Goal: Task Accomplishment & Management: Use online tool/utility

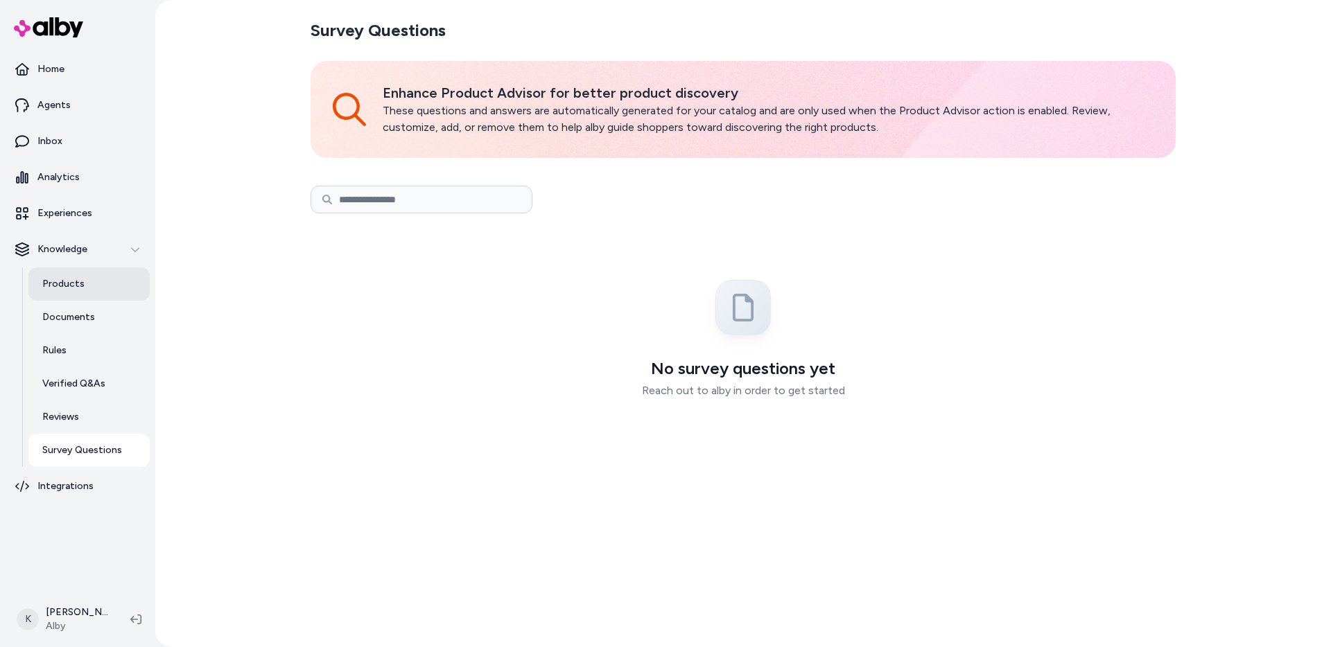
click at [76, 287] on p "Products" at bounding box center [63, 284] width 42 height 14
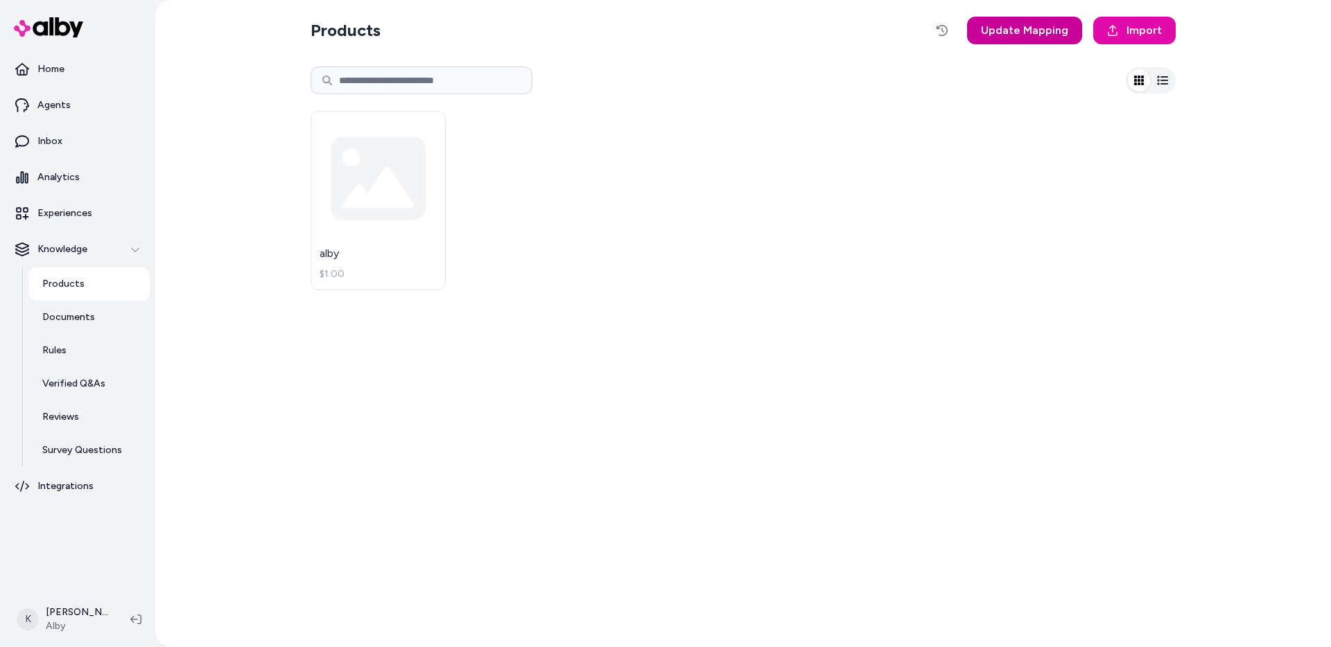
click at [1041, 33] on span "Update Mapping" at bounding box center [1024, 30] width 87 height 17
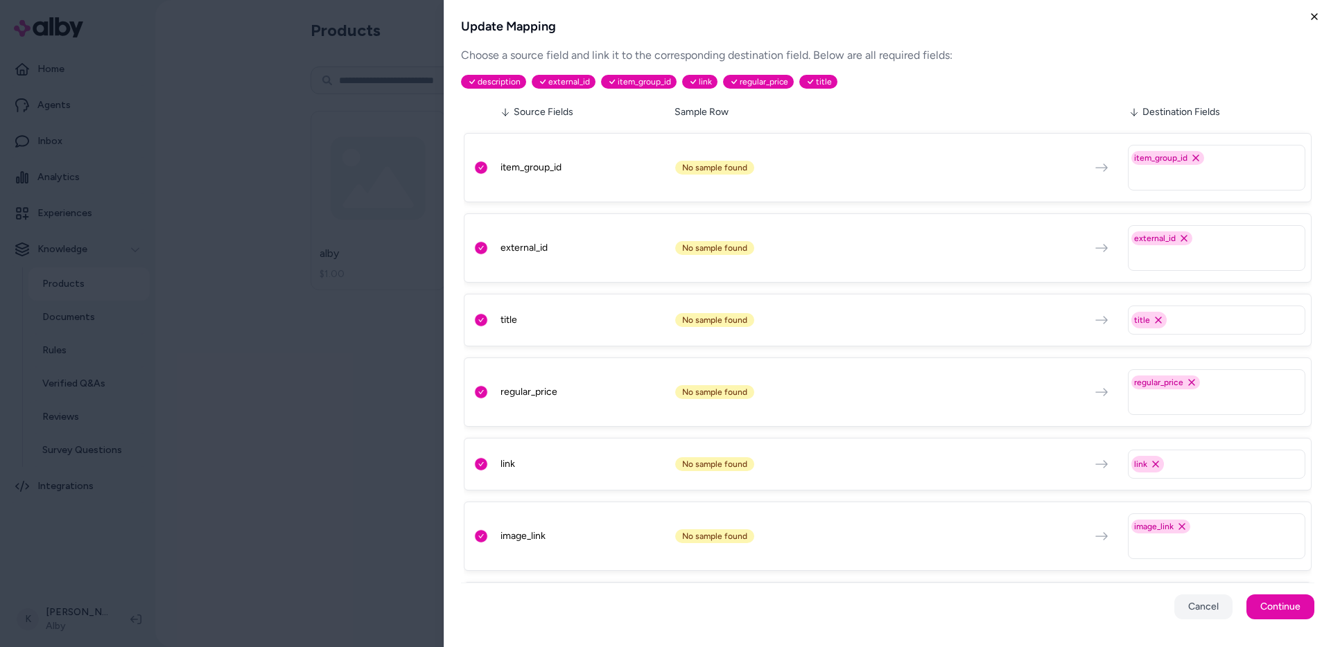
click at [1318, 18] on icon "button" at bounding box center [1313, 16] width 11 height 11
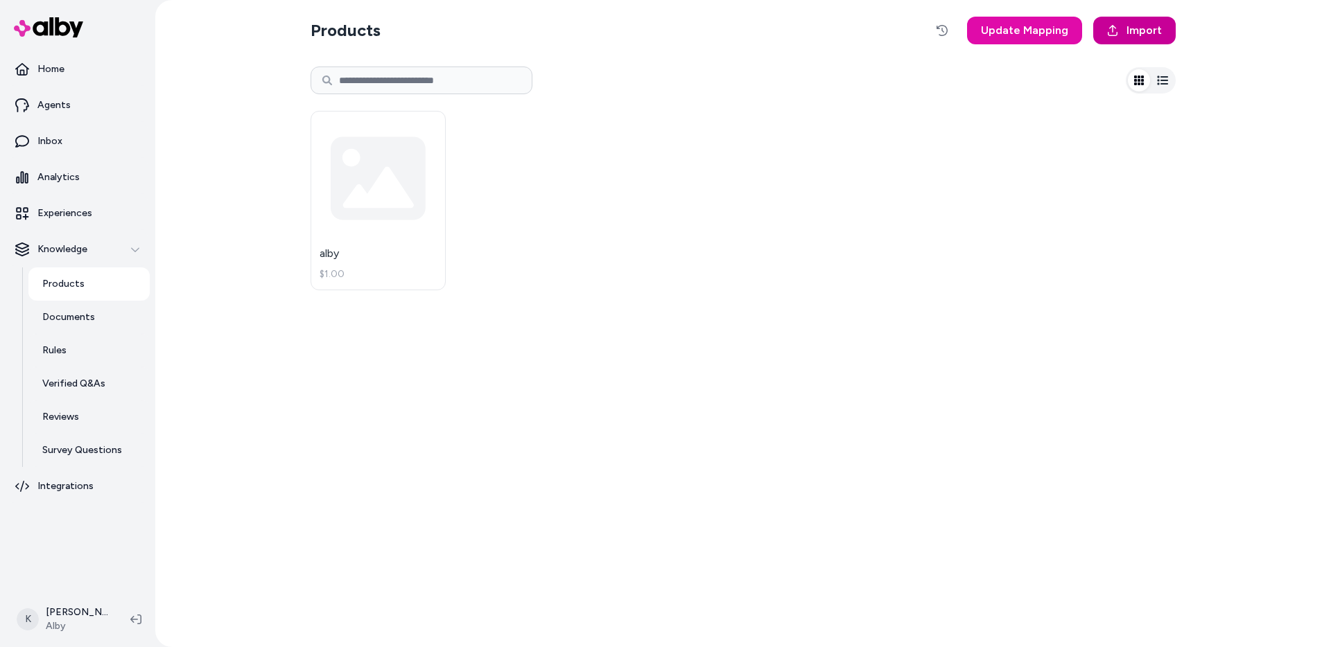
click at [1156, 35] on span "Import" at bounding box center [1143, 30] width 35 height 17
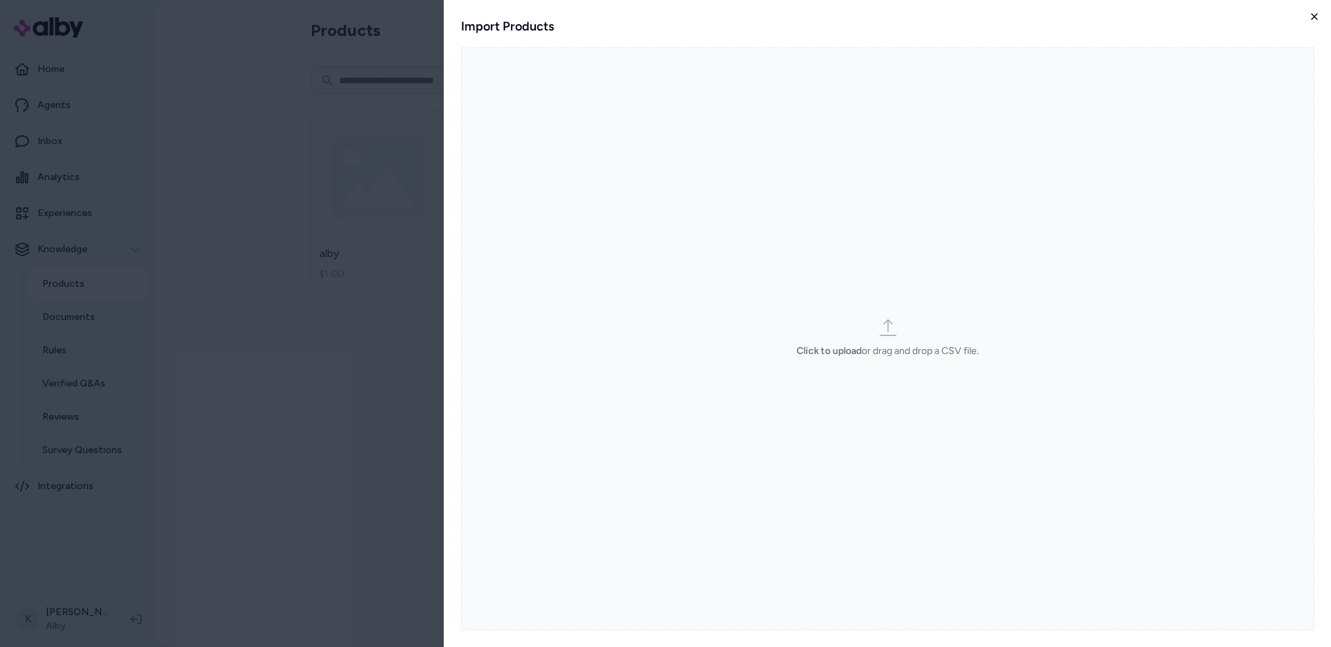
click at [1311, 19] on icon "button" at bounding box center [1313, 16] width 11 height 11
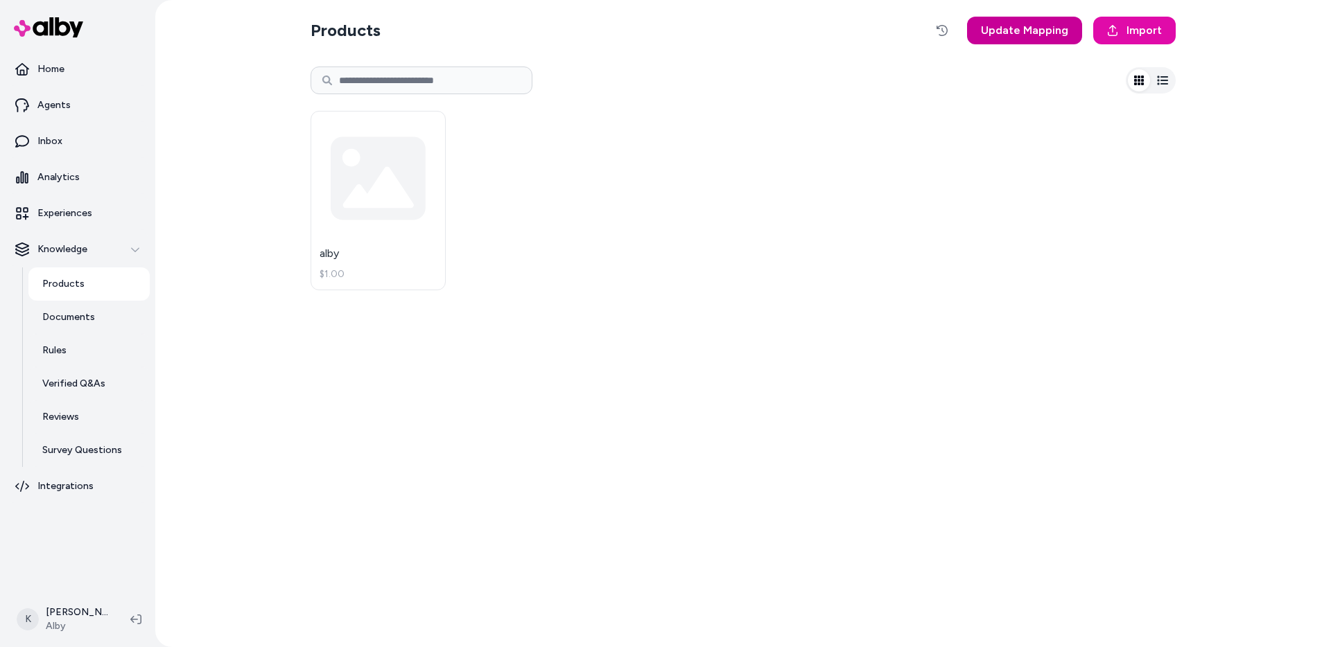
click at [1032, 30] on span "Update Mapping" at bounding box center [1024, 30] width 87 height 17
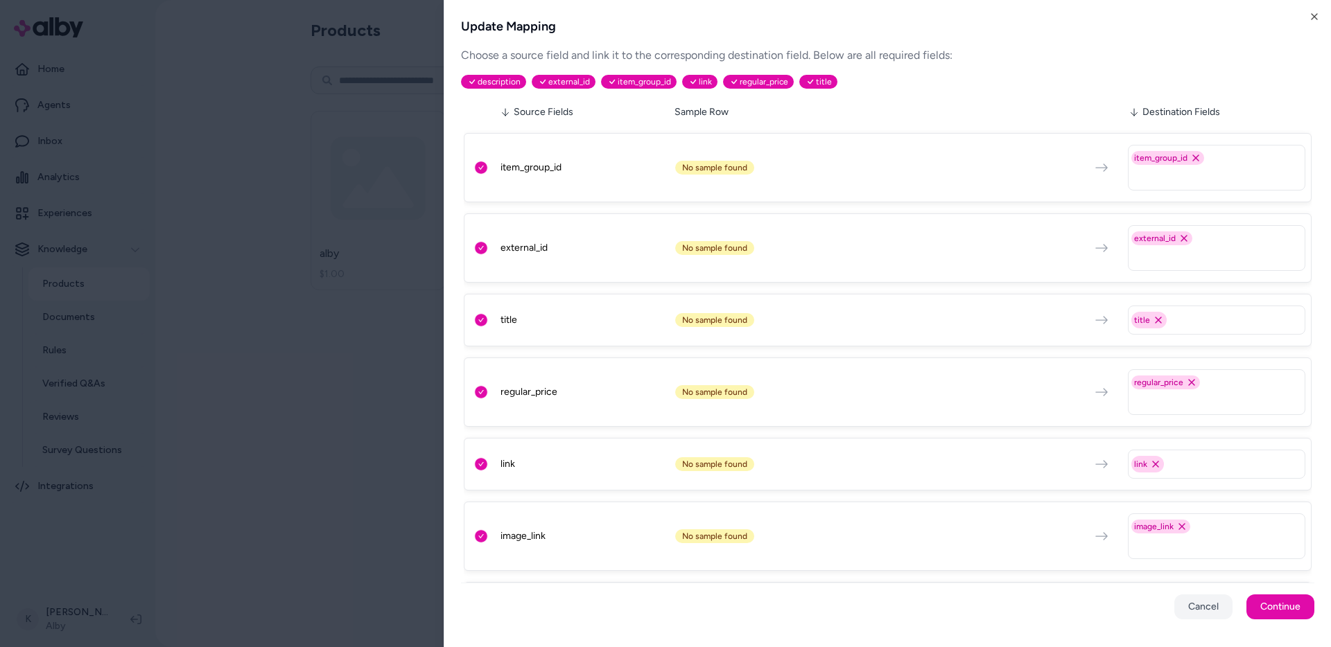
click at [310, 468] on html "Home Agents Inbox Analytics Experiences Knowledge Products Documents Rules Veri…" at bounding box center [665, 323] width 1331 height 647
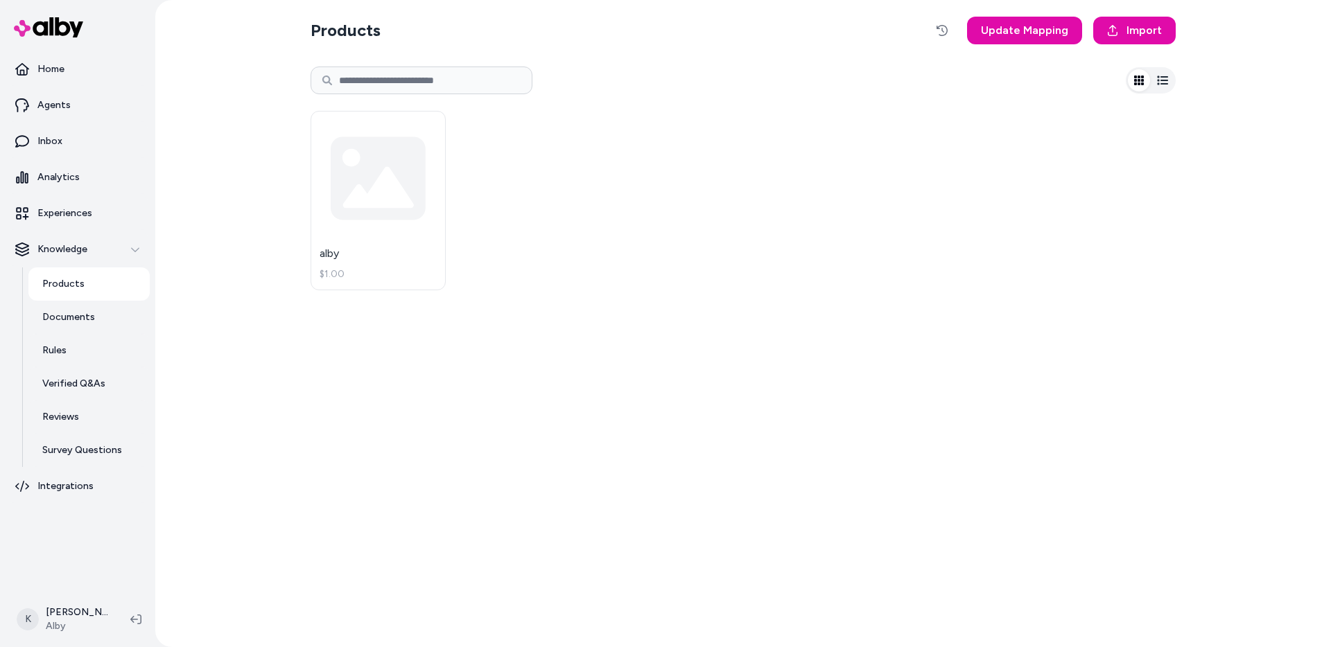
click at [1158, 85] on icon "button" at bounding box center [1162, 80] width 11 height 9
click at [1142, 83] on icon "button" at bounding box center [1139, 81] width 10 height 10
click at [952, 27] on button "button" at bounding box center [942, 31] width 28 height 28
click at [430, 125] on html "Home Agents Inbox Analytics Experiences Knowledge Products Documents Rules Veri…" at bounding box center [665, 323] width 1331 height 647
click at [428, 137] on icon at bounding box center [428, 142] width 11 height 11
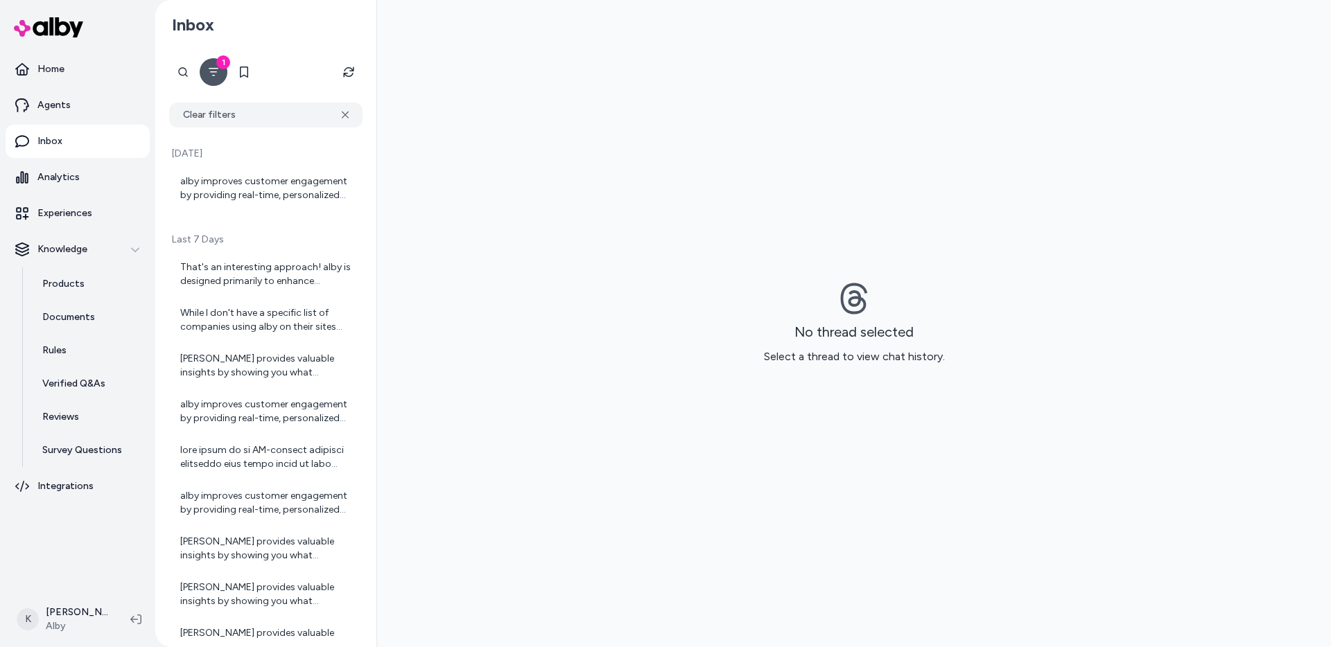
click at [220, 73] on button "1" at bounding box center [214, 72] width 28 height 28
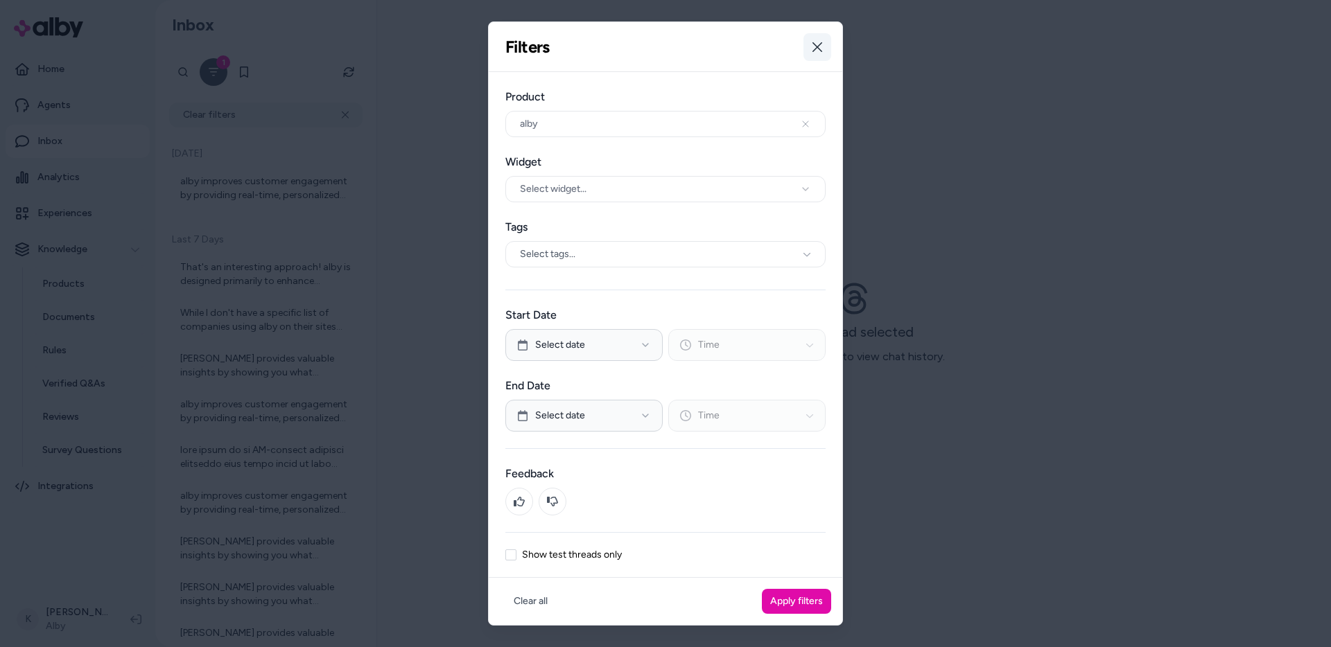
click at [818, 51] on icon "button" at bounding box center [817, 47] width 11 height 11
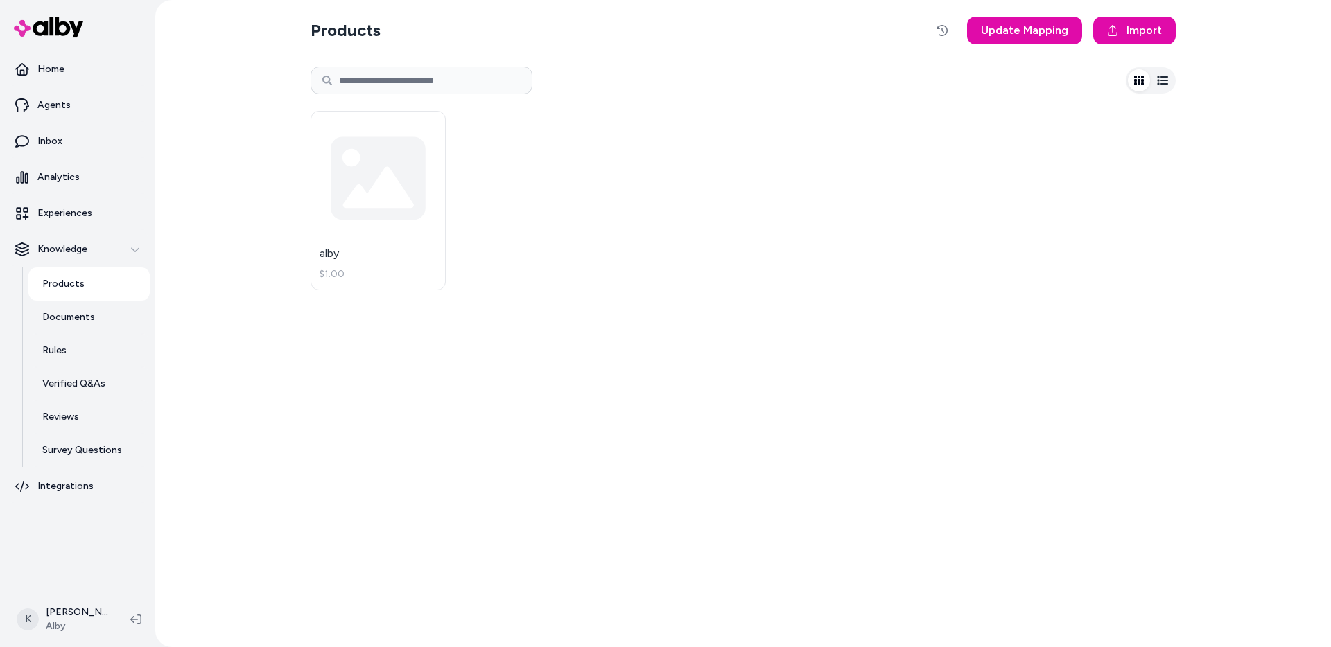
click at [466, 76] on input at bounding box center [421, 81] width 222 height 28
click at [1028, 31] on span "Update Mapping" at bounding box center [1024, 30] width 87 height 17
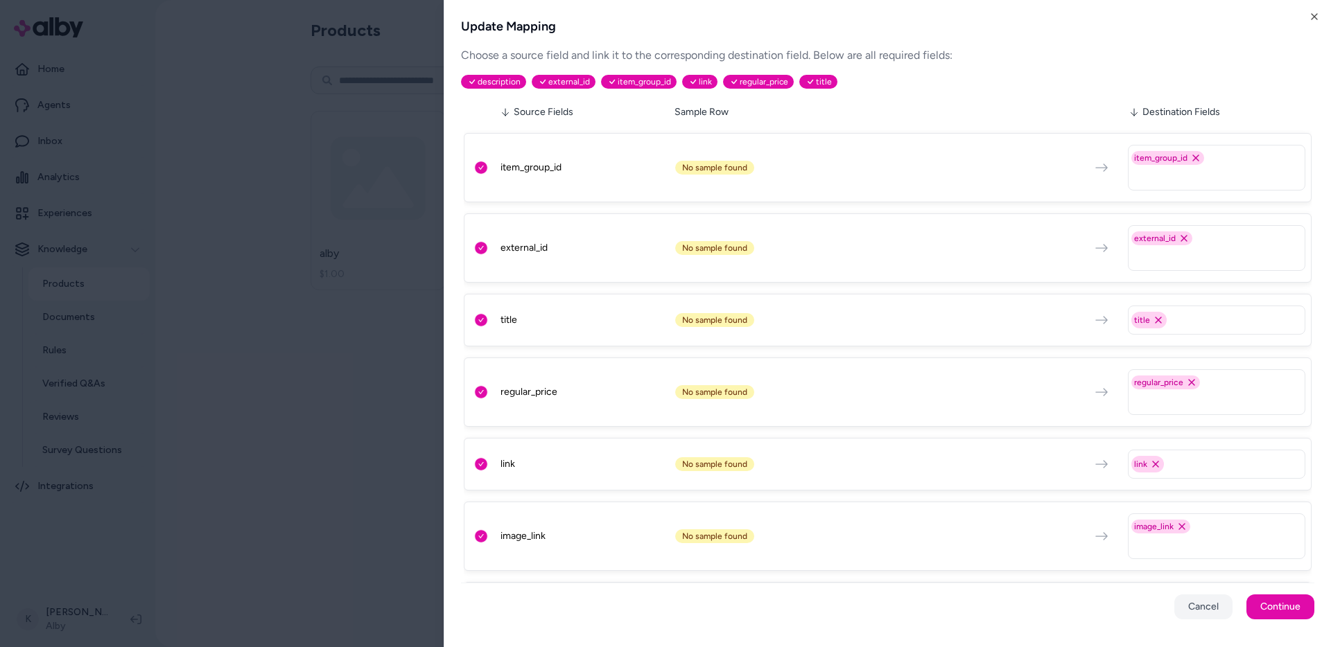
click at [1231, 151] on div "item_group_id Remove item_group_id option" at bounding box center [1216, 168] width 177 height 46
click at [1225, 161] on div "item_group_id Remove item_group_id option" at bounding box center [1216, 168] width 177 height 46
click at [339, 479] on html "Home Agents Inbox Analytics Experiences Knowledge Products Documents Rules Veri…" at bounding box center [665, 323] width 1331 height 647
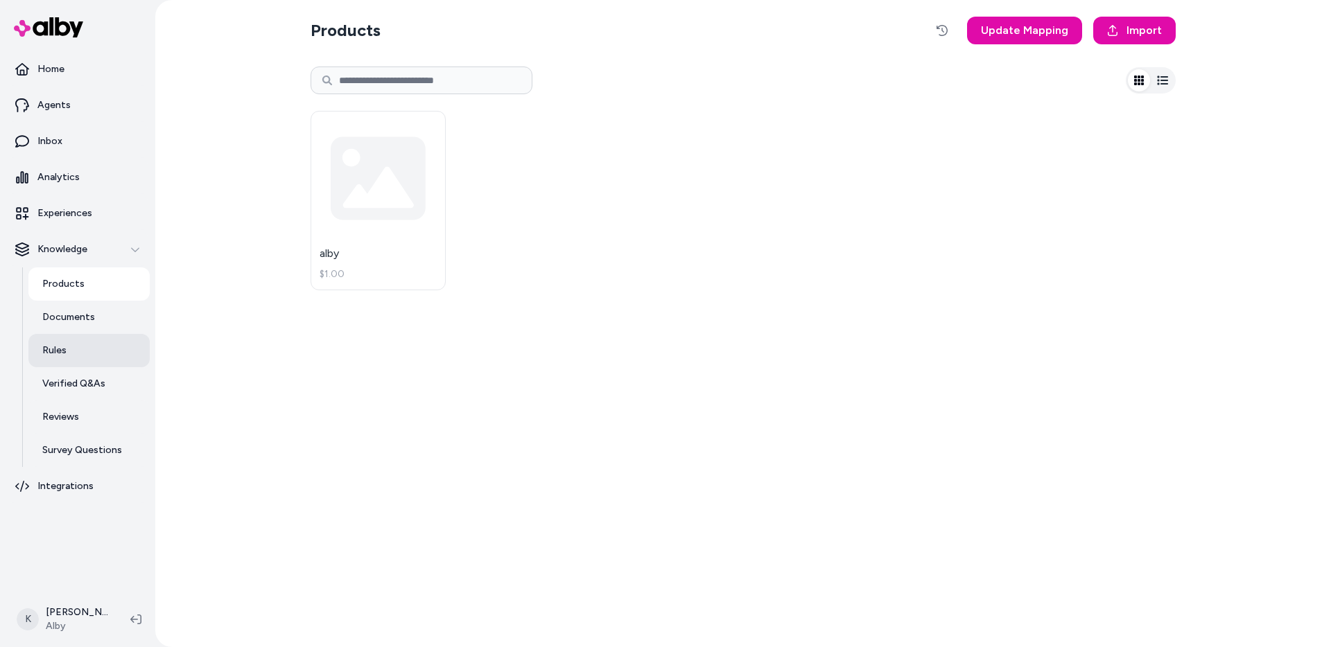
click at [94, 351] on link "Rules" at bounding box center [88, 350] width 121 height 33
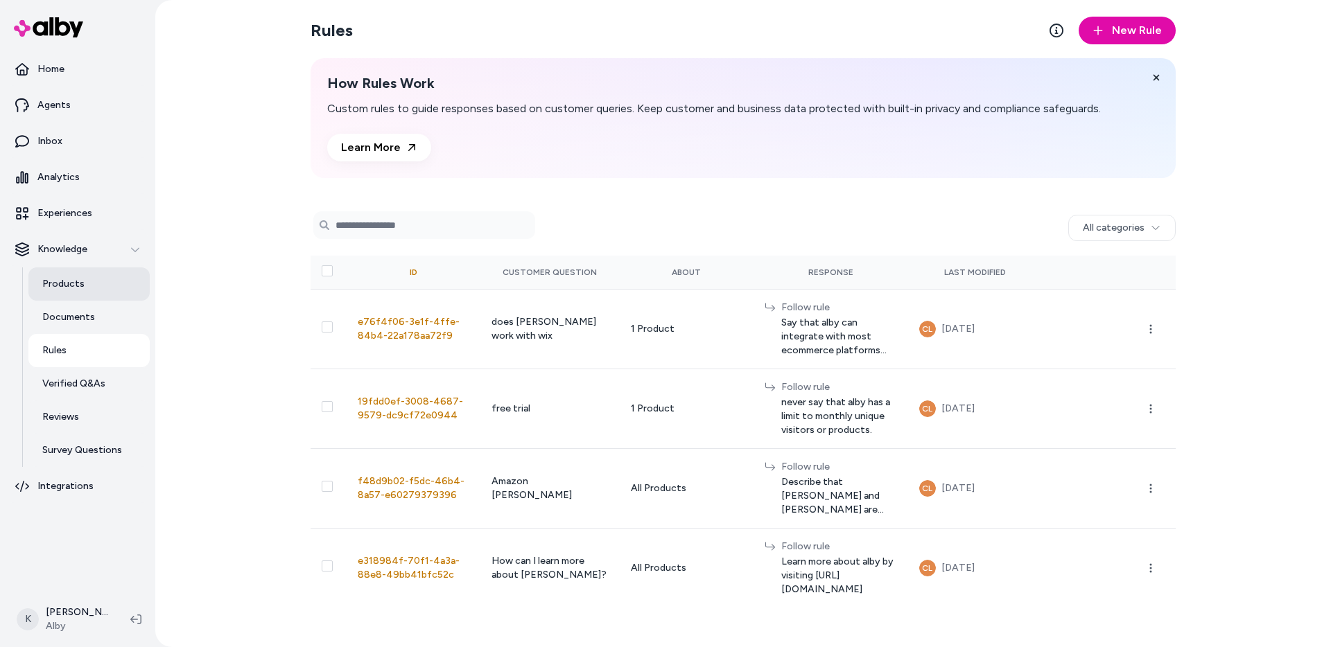
click at [85, 285] on link "Products" at bounding box center [88, 283] width 121 height 33
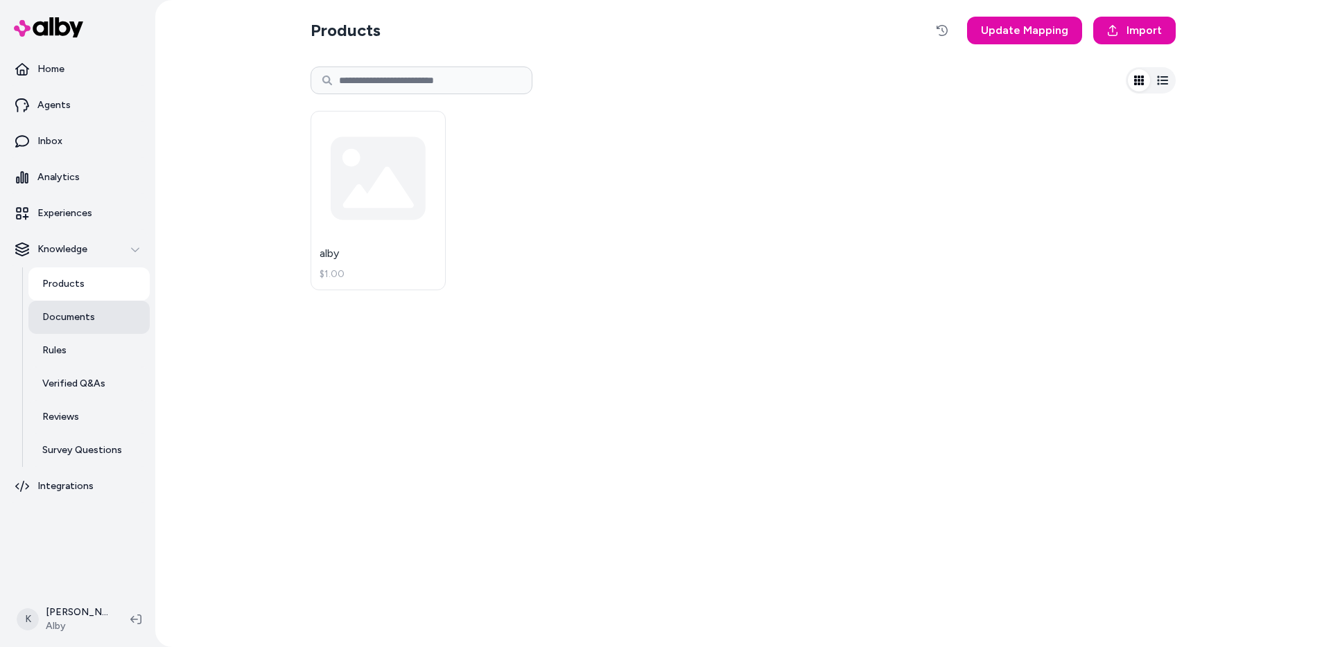
click at [82, 324] on link "Documents" at bounding box center [88, 317] width 121 height 33
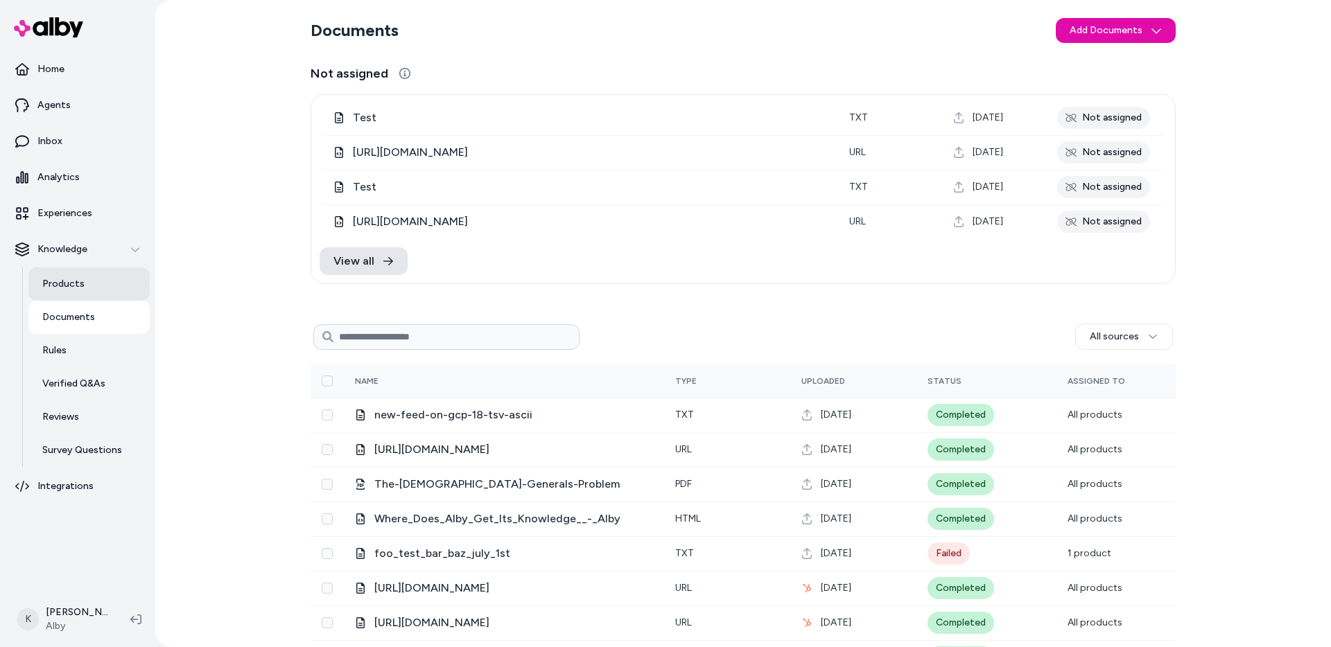
click at [104, 287] on link "Products" at bounding box center [88, 283] width 121 height 33
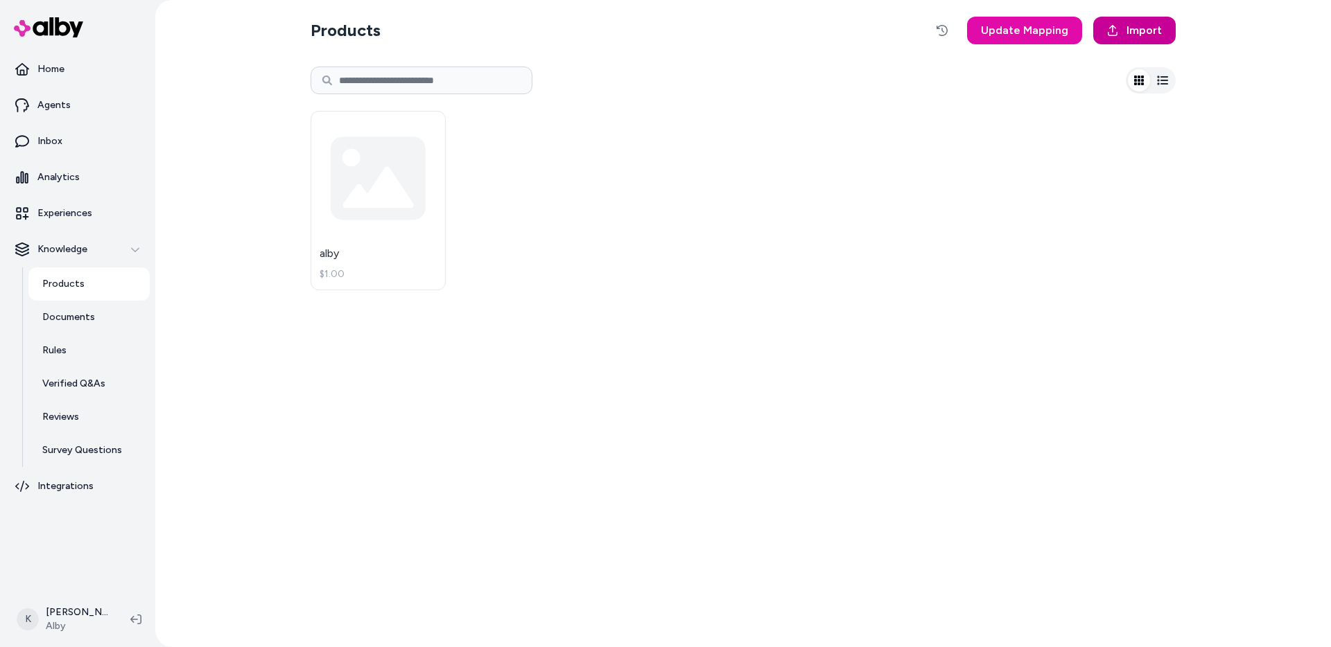
click at [1101, 40] on link "Import" at bounding box center [1134, 31] width 82 height 28
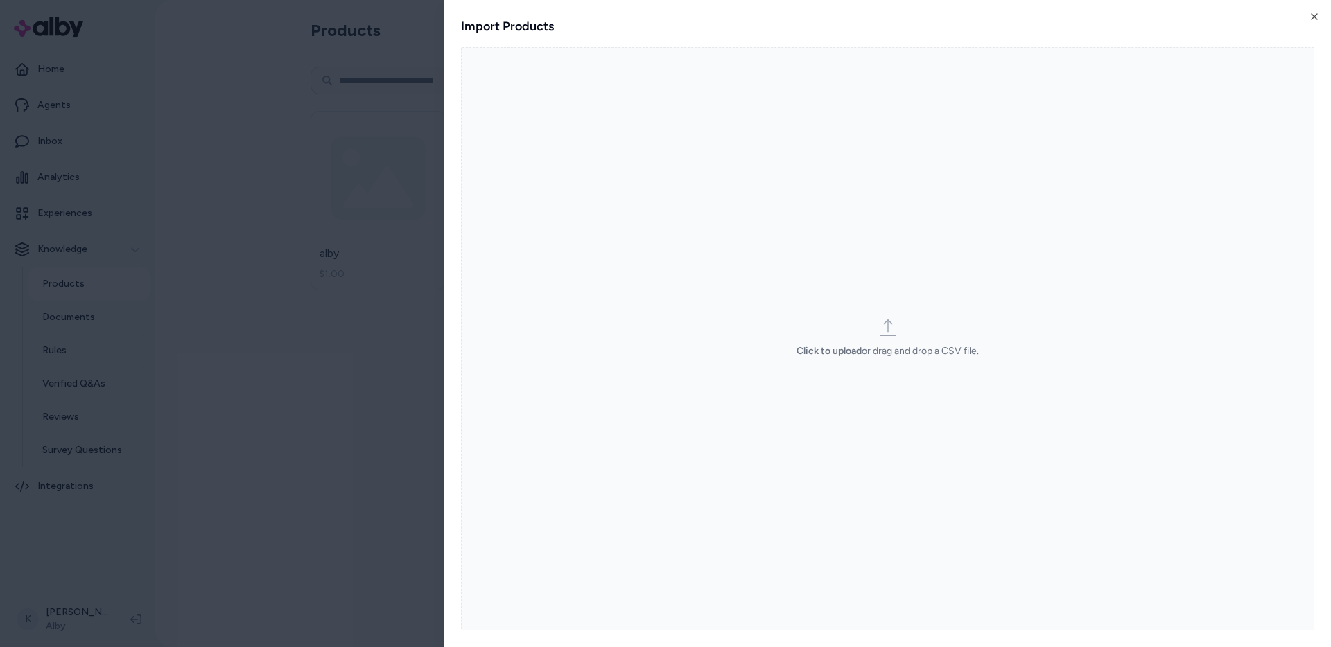
click at [881, 362] on label "Click to upload or drag and drop a CSV file." at bounding box center [887, 339] width 853 height 584
click at [0, 0] on input "Click to upload or drag and drop a CSV file." at bounding box center [0, 0] width 0 height 0
click at [1315, 15] on icon "button" at bounding box center [1314, 17] width 6 height 6
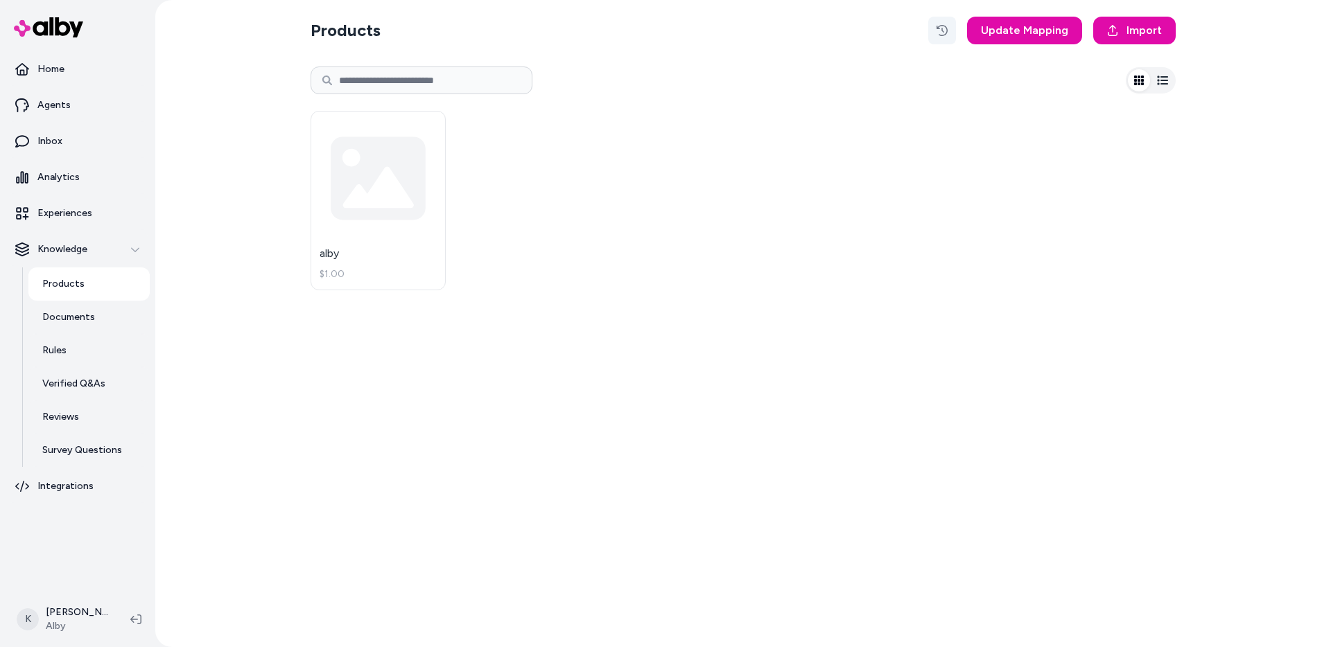
click at [947, 35] on icon "button" at bounding box center [941, 30] width 11 height 11
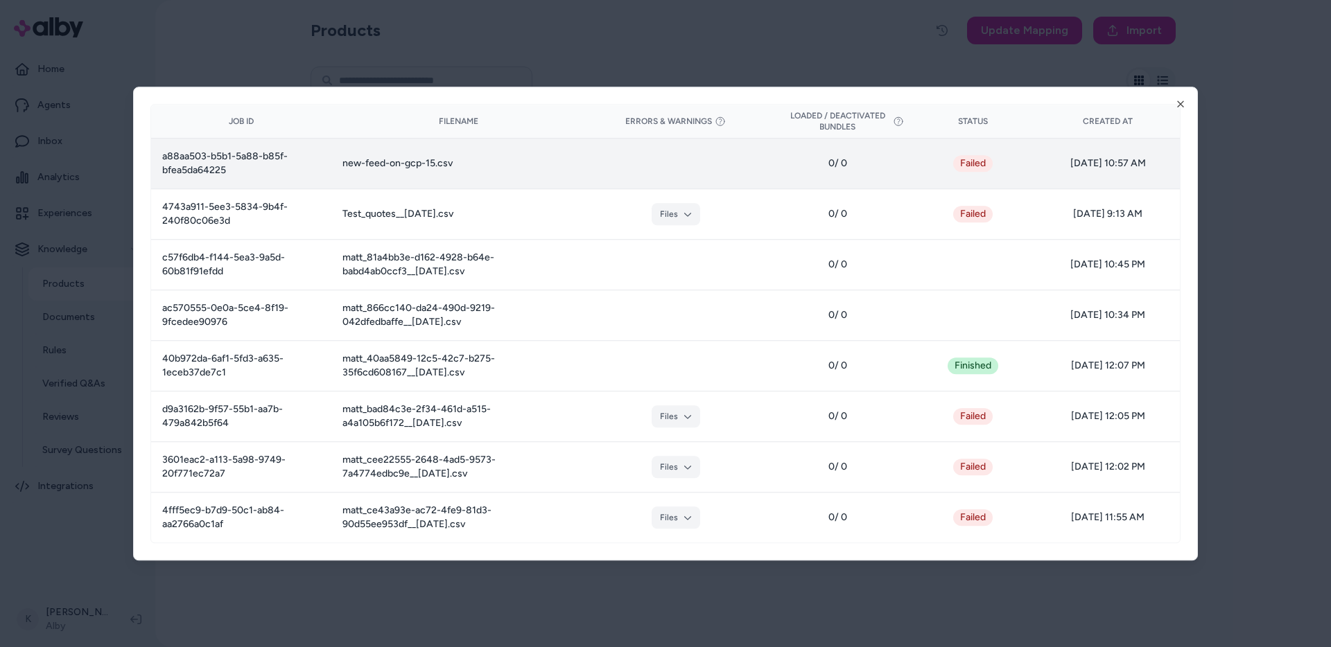
click at [448, 167] on td "new-feed-on-gcp-15.csv" at bounding box center [458, 163] width 254 height 51
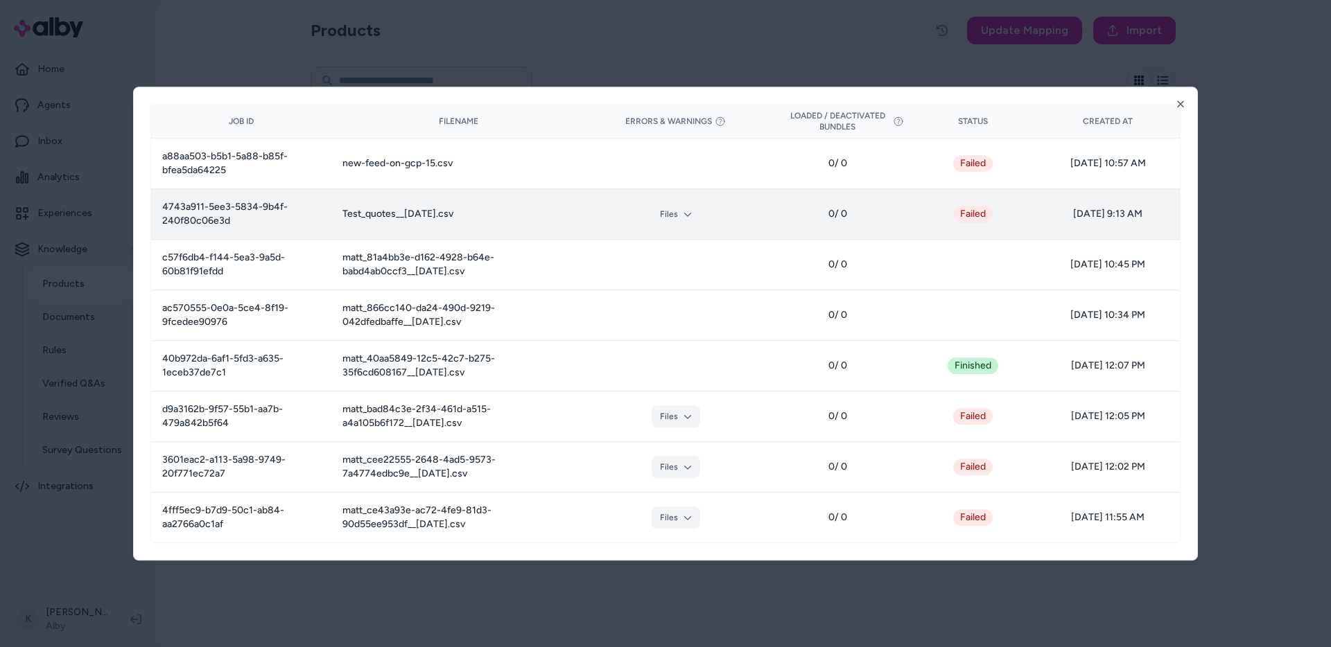
click at [680, 218] on div "Files" at bounding box center [676, 214] width 158 height 22
click at [672, 218] on button "Files" at bounding box center [675, 214] width 49 height 22
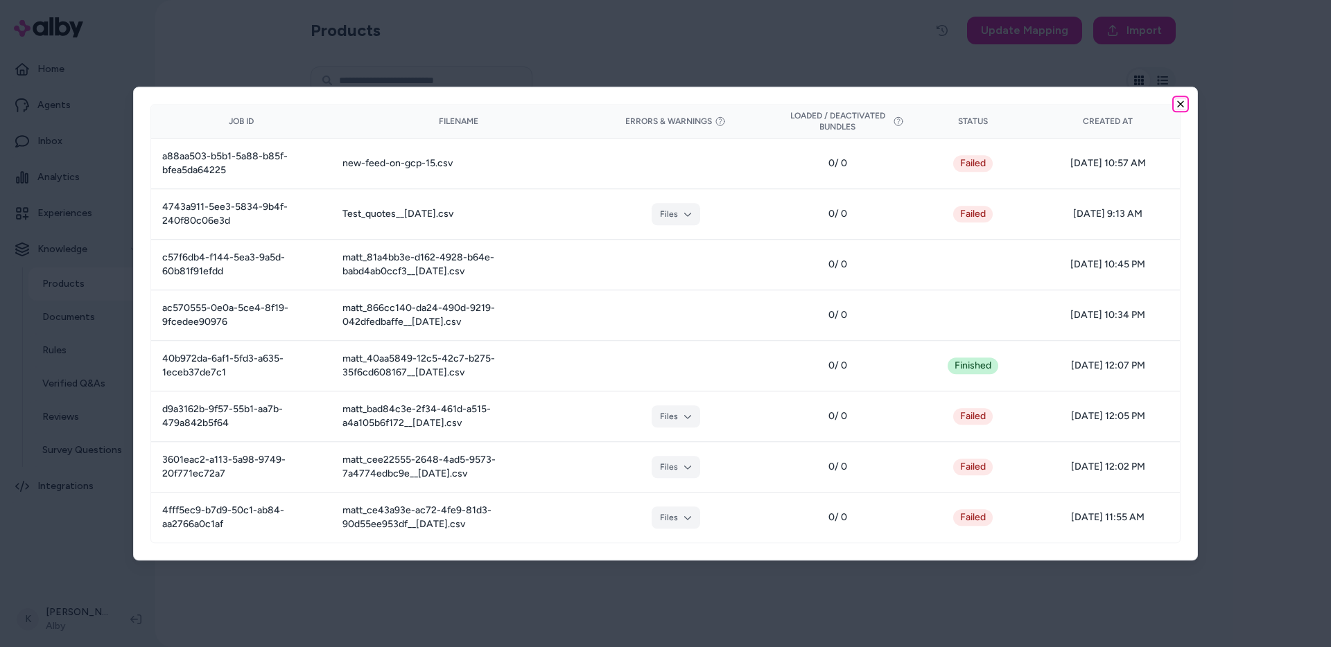
click at [1183, 105] on icon "button" at bounding box center [1180, 103] width 11 height 11
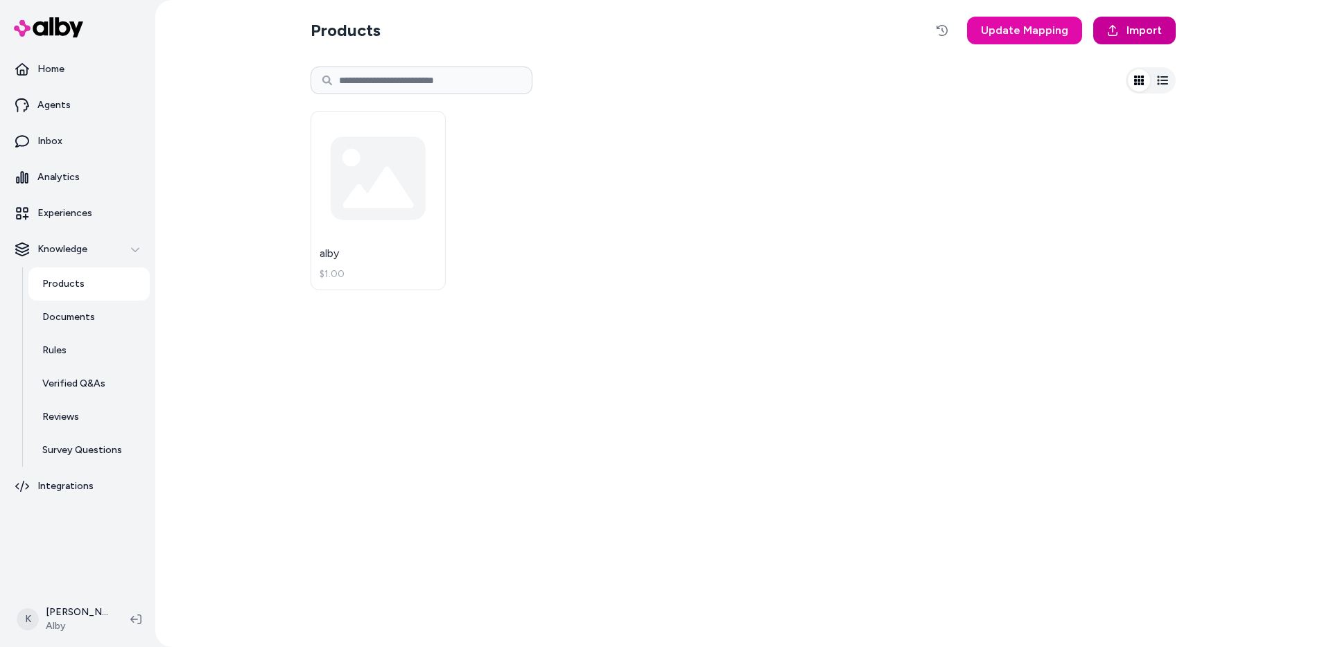
click at [1133, 20] on link "Import" at bounding box center [1134, 31] width 82 height 28
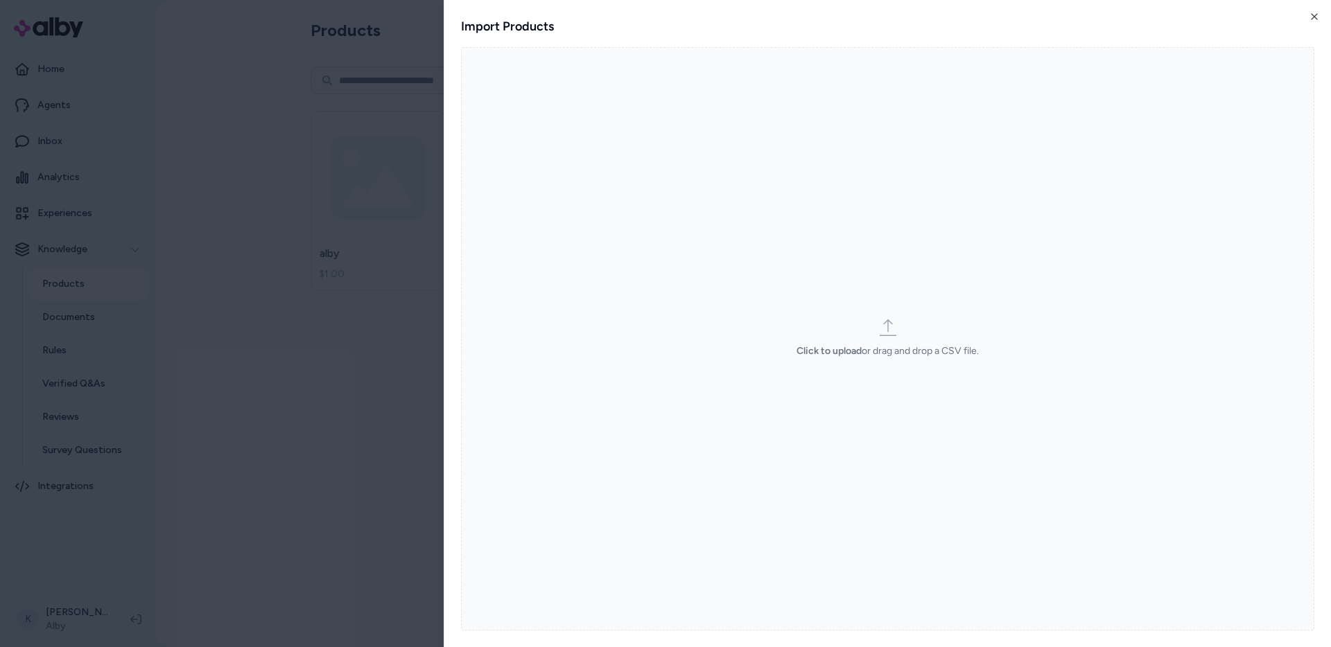
click button "Close" at bounding box center [1313, 16] width 11 height 11
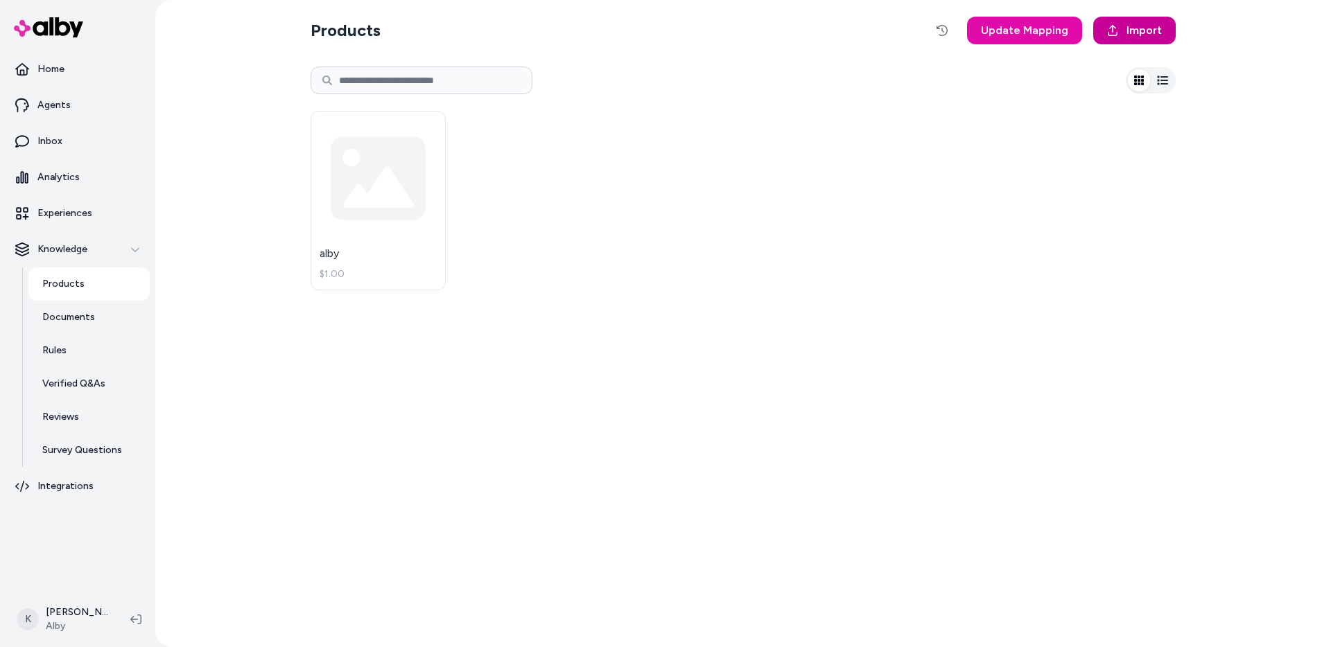
click at [1155, 34] on span "Import" at bounding box center [1143, 30] width 35 height 17
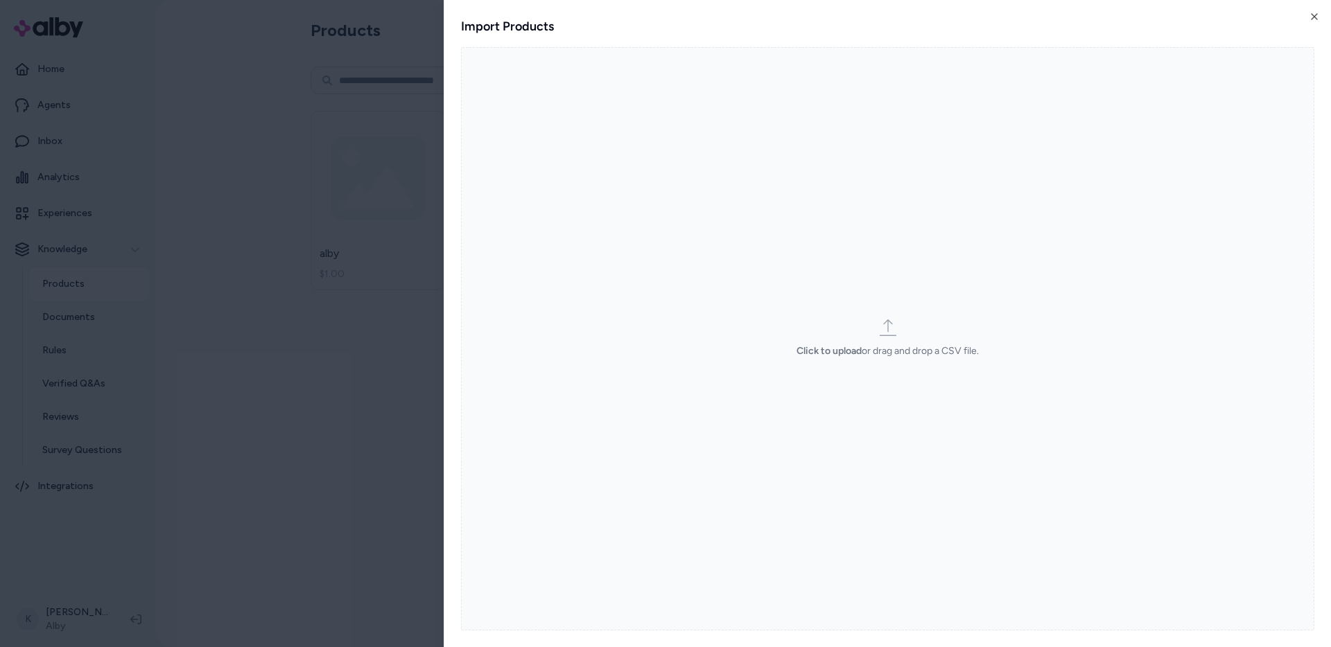
click at [754, 272] on label "Click to upload or drag and drop a CSV file." at bounding box center [887, 339] width 853 height 584
click at [0, 0] on input "Click to upload or drag and drop a CSV file." at bounding box center [0, 0] width 0 height 0
click at [891, 355] on p "Click to upload or drag and drop a CSV file." at bounding box center [887, 351] width 182 height 14
click at [0, 0] on input "Click to upload or drag and drop a CSV file." at bounding box center [0, 0] width 0 height 0
click at [832, 327] on div "Click to upload or drag and drop a CSV file." at bounding box center [887, 338] width 182 height 39
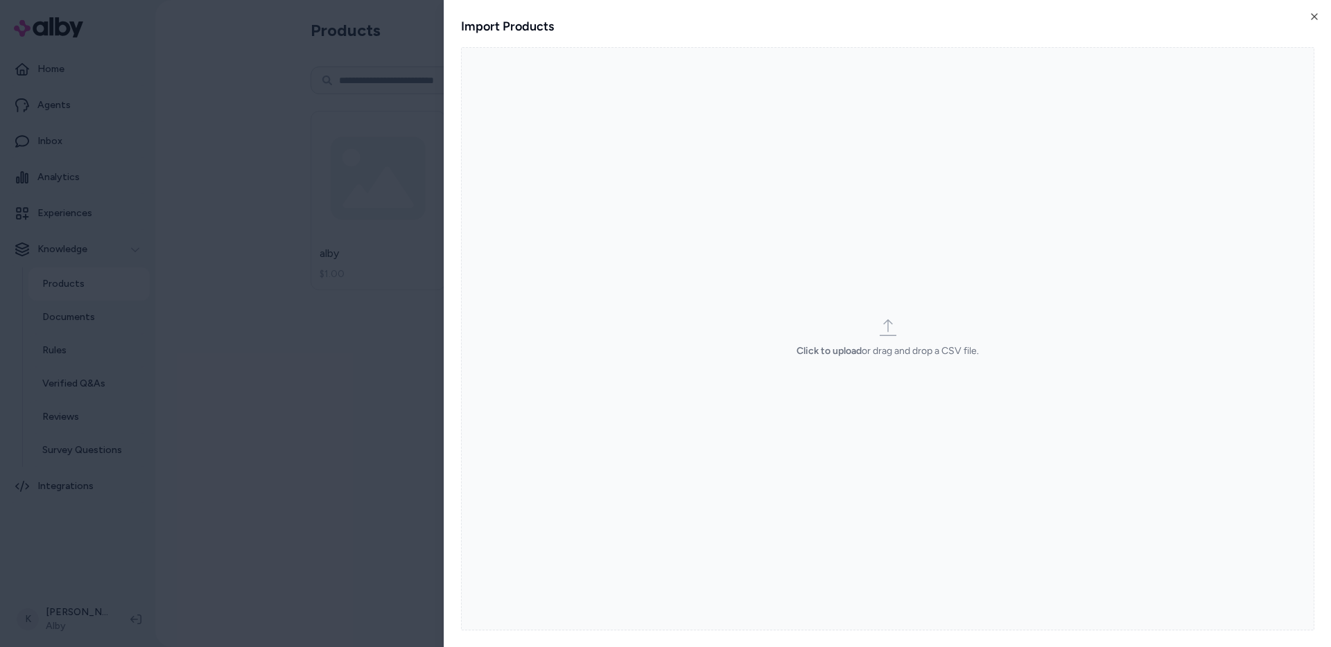
click at [0, 0] on input "Click to upload or drag and drop a CSV file." at bounding box center [0, 0] width 0 height 0
click at [1317, 17] on icon "button" at bounding box center [1313, 16] width 11 height 11
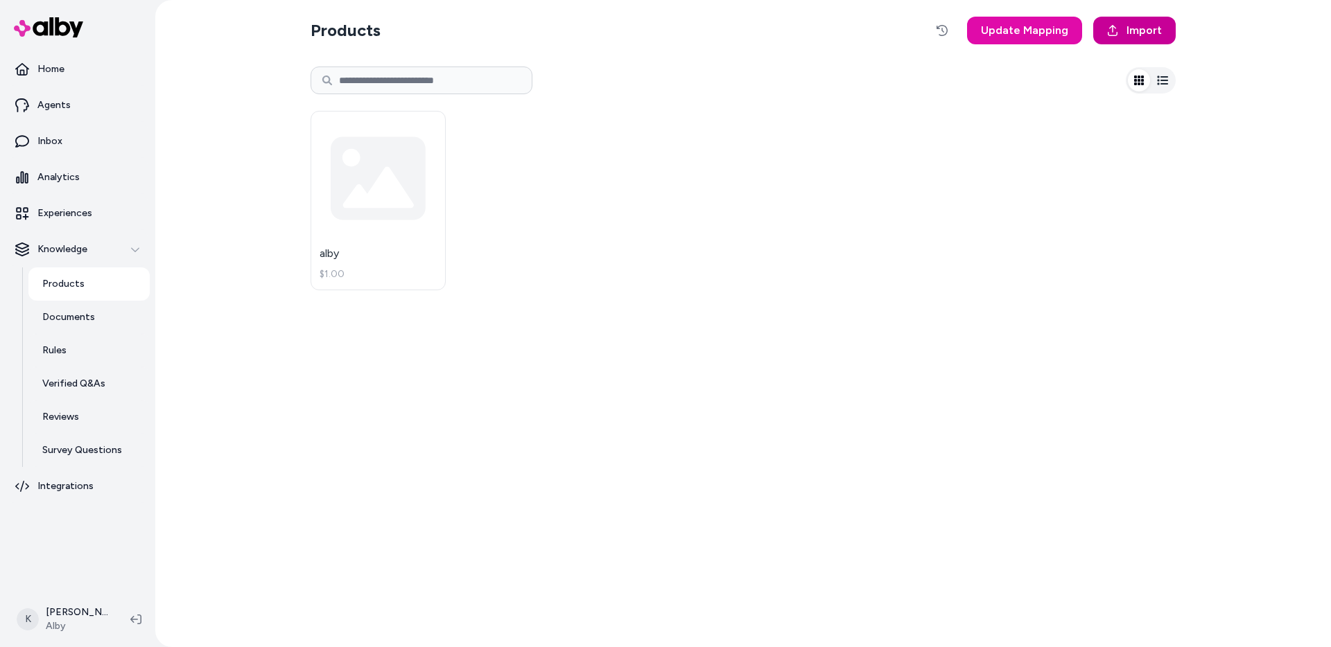
click at [1134, 33] on span "Import" at bounding box center [1143, 30] width 35 height 17
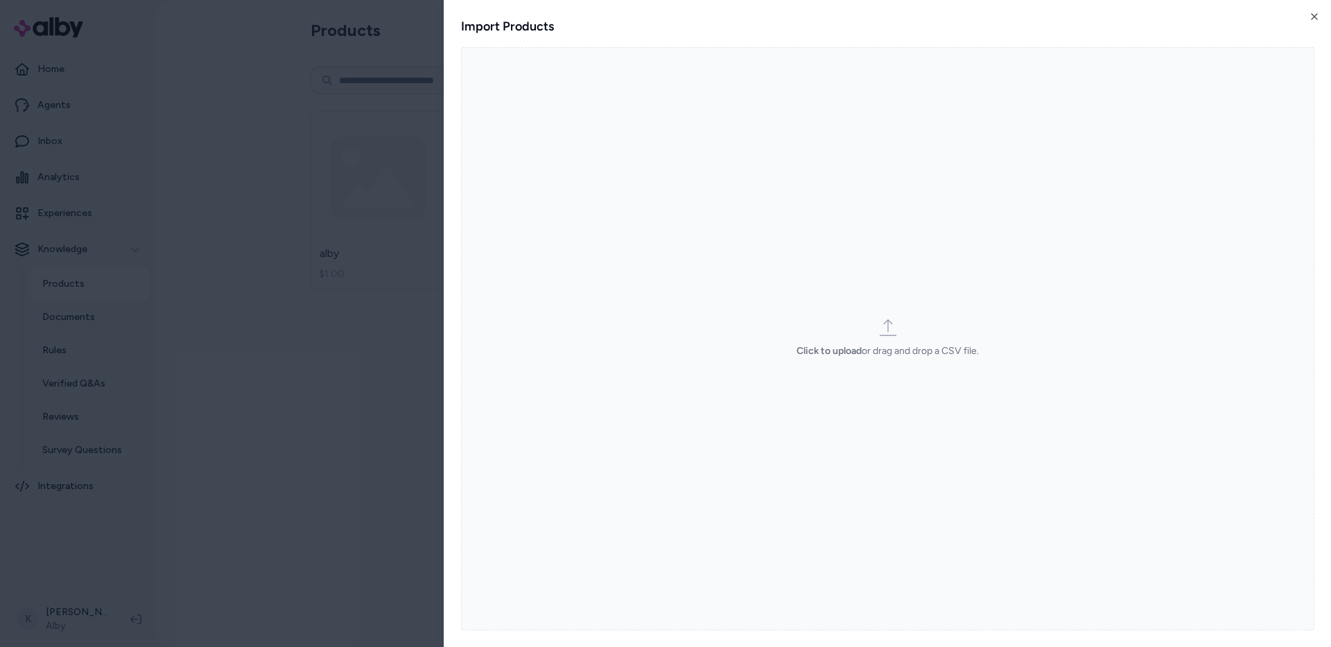
click at [694, 247] on label "Click to upload or drag and drop a CSV file." at bounding box center [887, 339] width 853 height 584
click at [0, 0] on input "Click to upload or drag and drop a CSV file." at bounding box center [0, 0] width 0 height 0
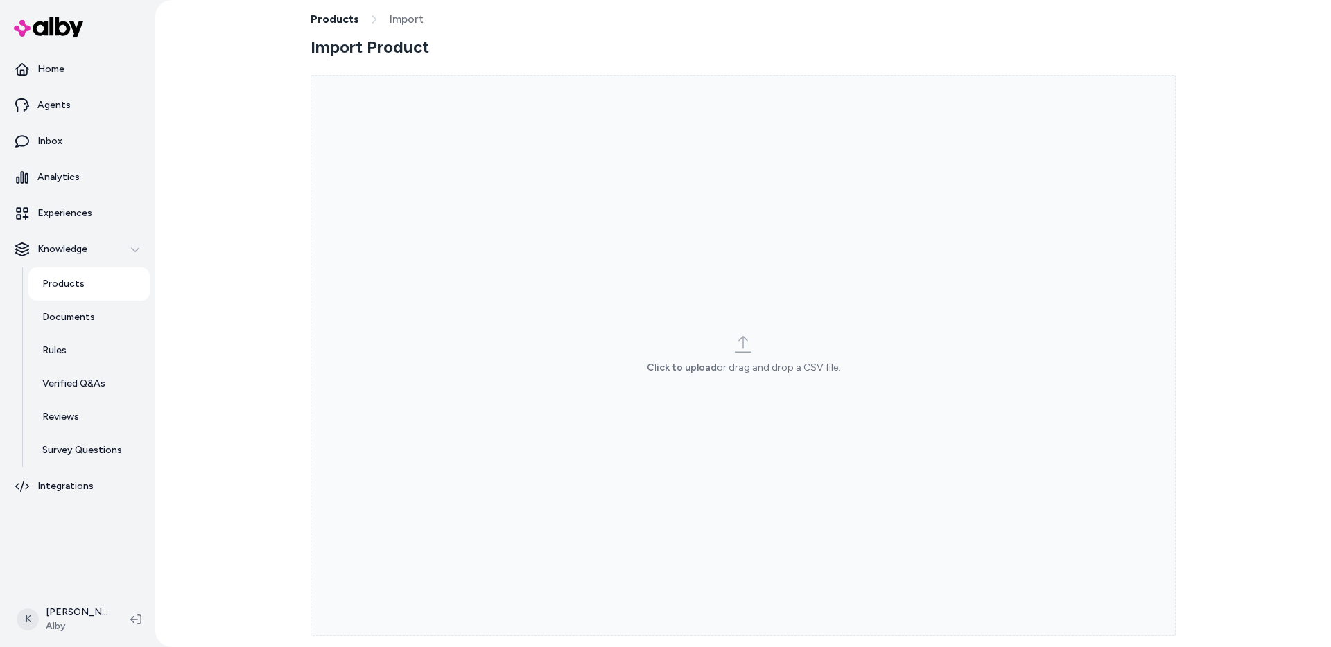
click at [661, 336] on div "Click to upload or drag and drop a CSV file." at bounding box center [743, 355] width 193 height 39
click at [0, 0] on input "Click to upload or drag and drop a CSV file." at bounding box center [0, 0] width 0 height 0
click at [330, 19] on link "Products" at bounding box center [334, 19] width 49 height 17
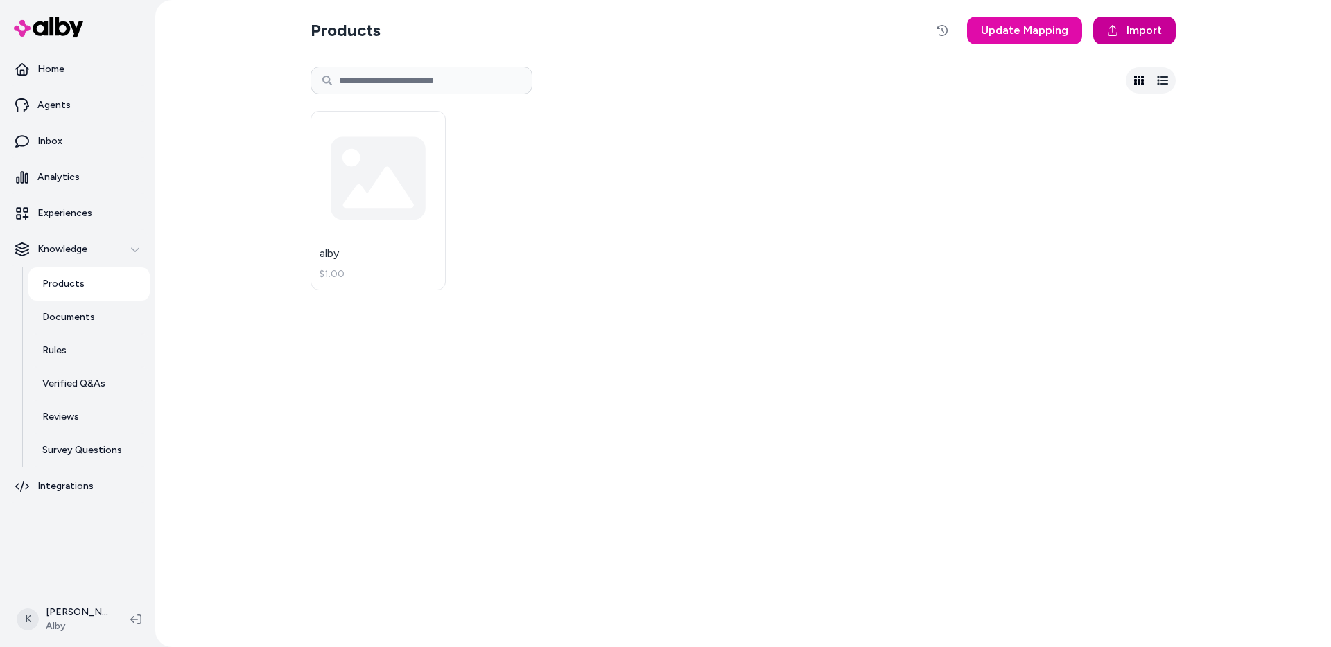
click at [1126, 30] on link "Import" at bounding box center [1134, 31] width 82 height 28
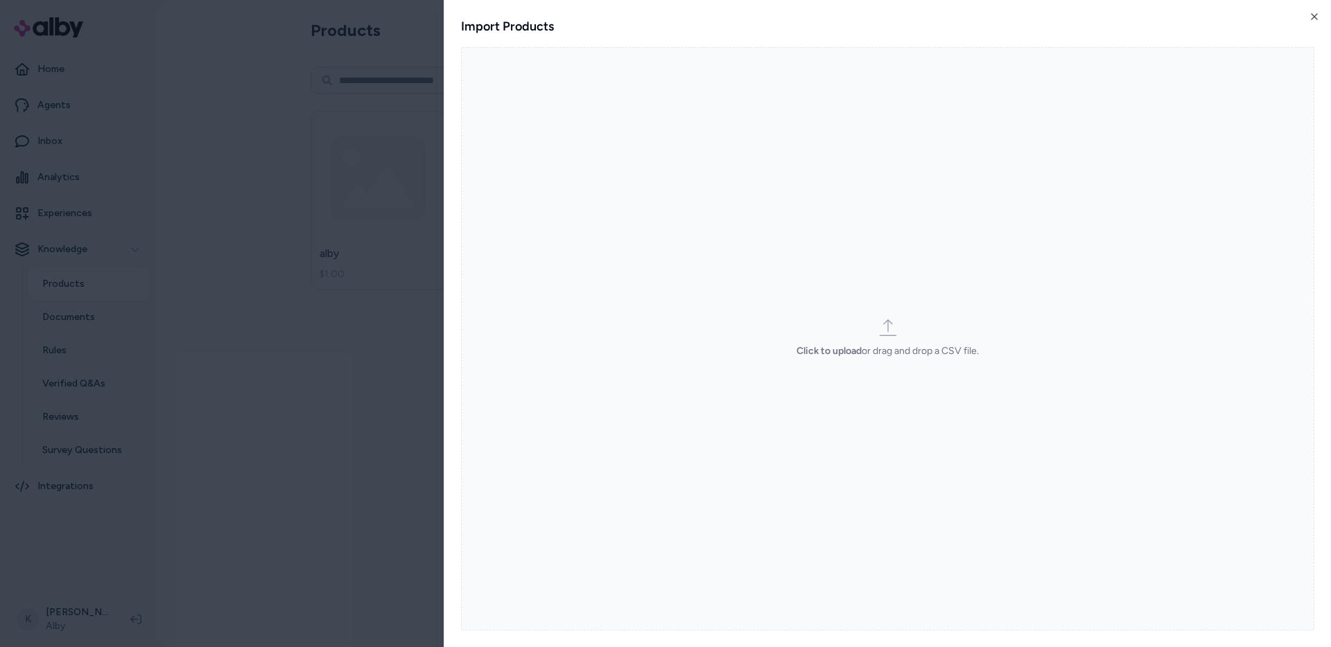
click at [904, 366] on label "Click to upload or drag and drop a CSV file." at bounding box center [887, 339] width 853 height 584
click at [0, 0] on input "Click to upload or drag and drop a CSV file." at bounding box center [0, 0] width 0 height 0
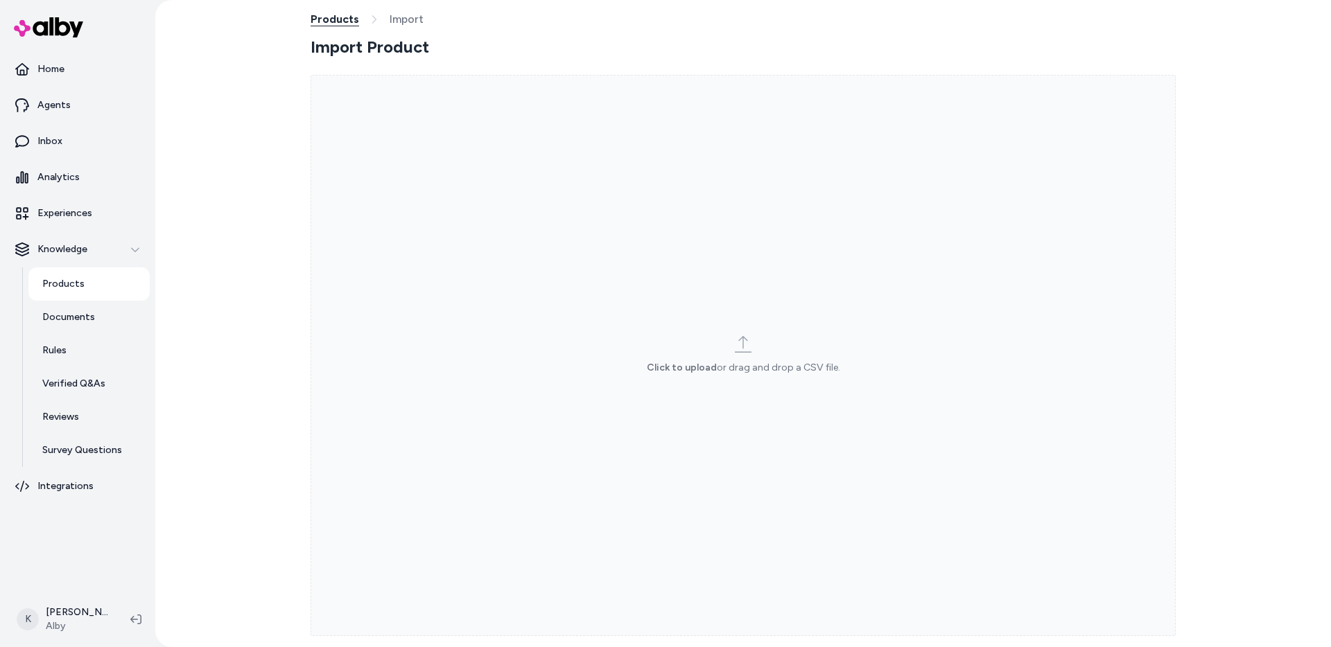
click at [339, 25] on link "Products" at bounding box center [334, 19] width 49 height 17
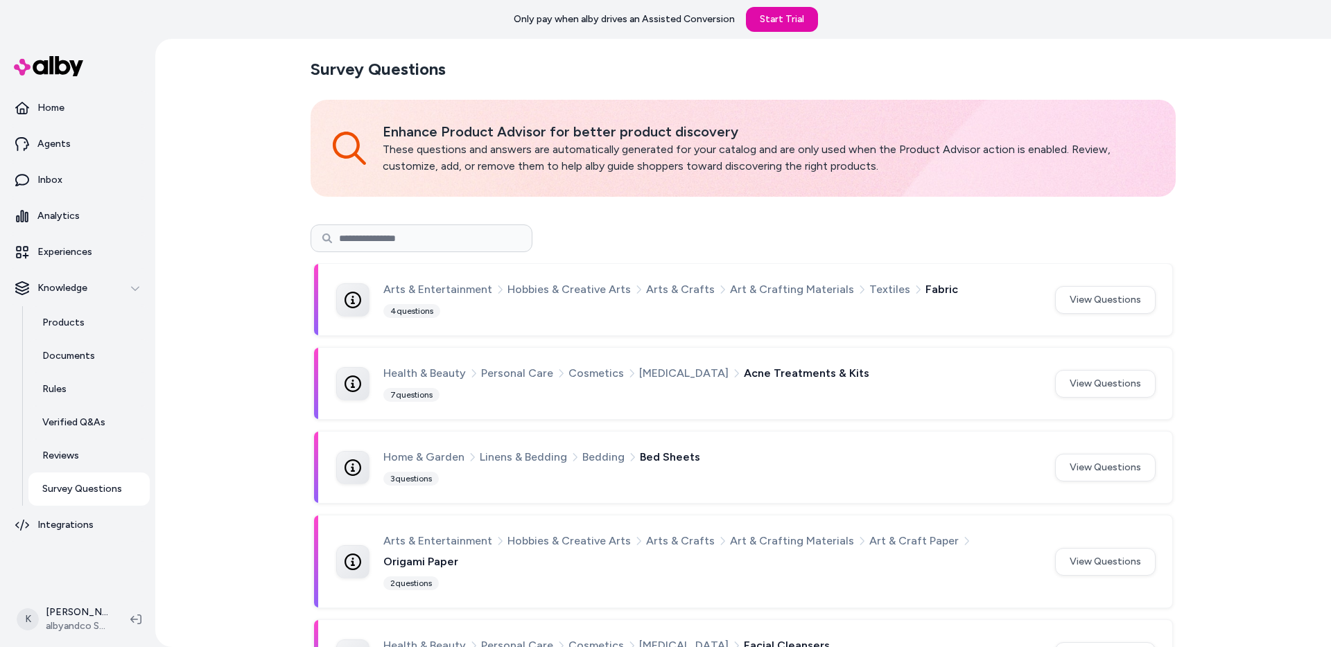
click at [97, 488] on p "Survey Questions" at bounding box center [82, 489] width 80 height 14
click at [103, 359] on link "Documents" at bounding box center [88, 356] width 121 height 33
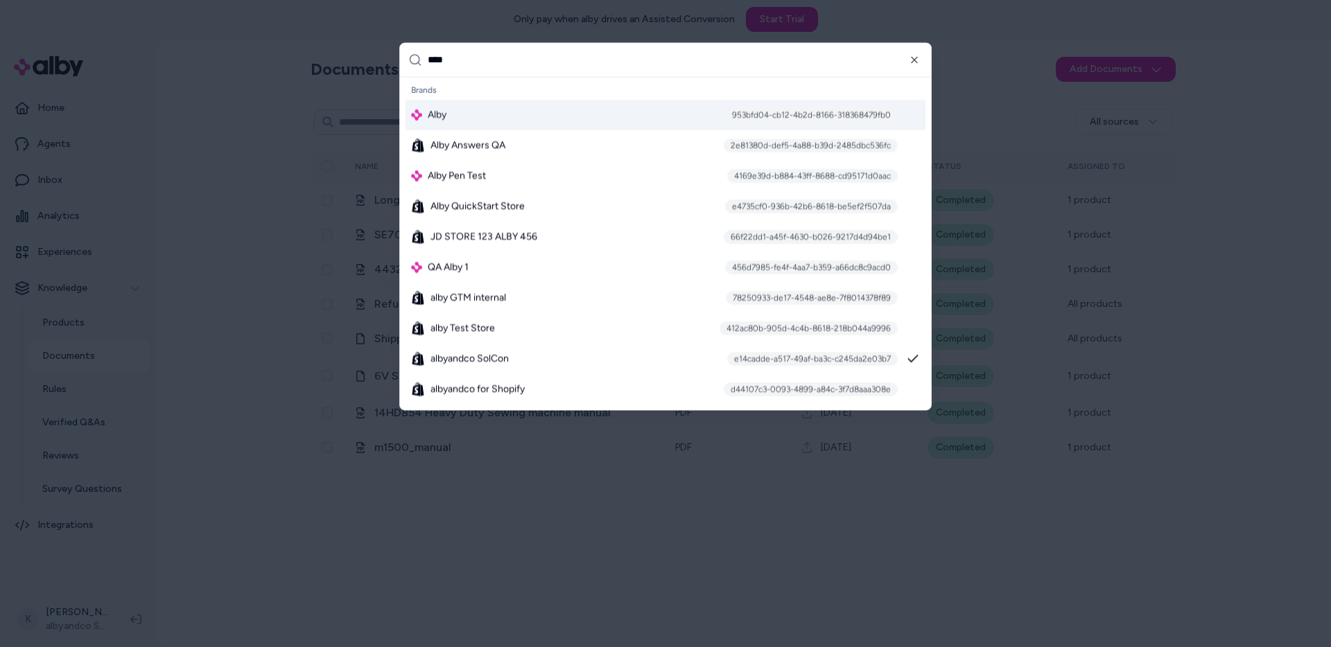
type input "****"
click at [629, 123] on div "Alby 953bfd04-cb12-4b2d-8166-318368479fb0" at bounding box center [665, 114] width 520 height 30
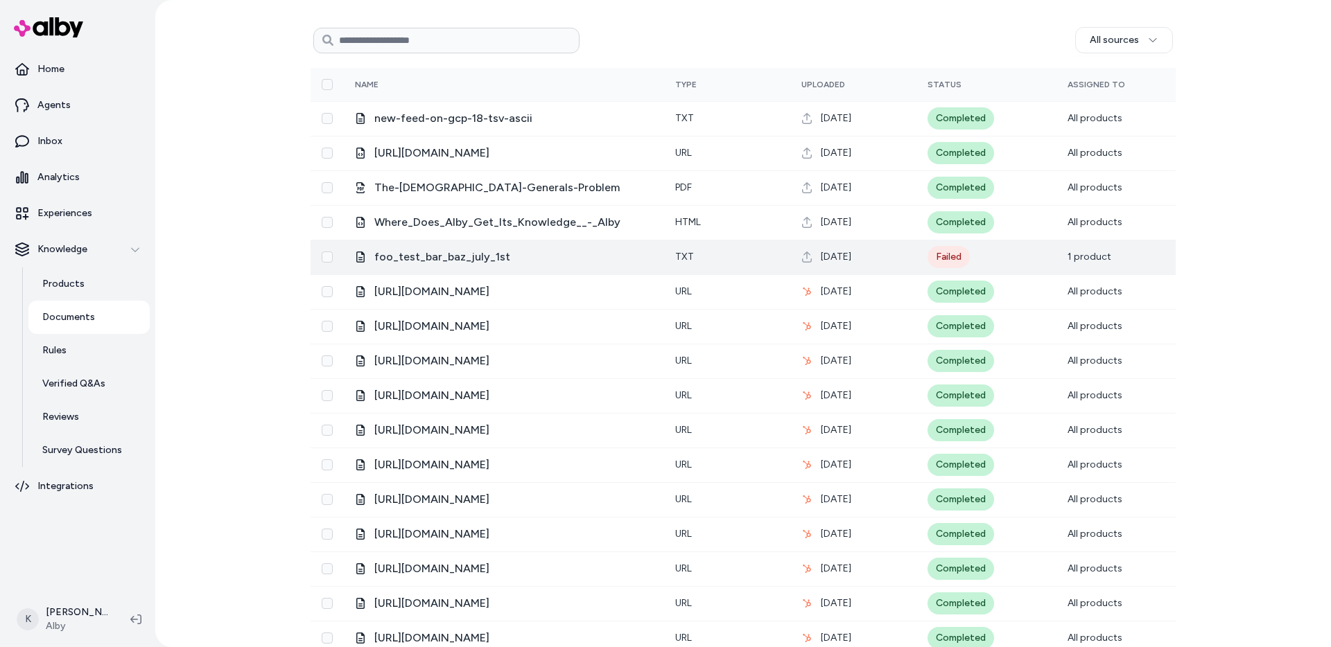
scroll to position [298, 0]
click at [322, 260] on button "Select row" at bounding box center [327, 255] width 11 height 11
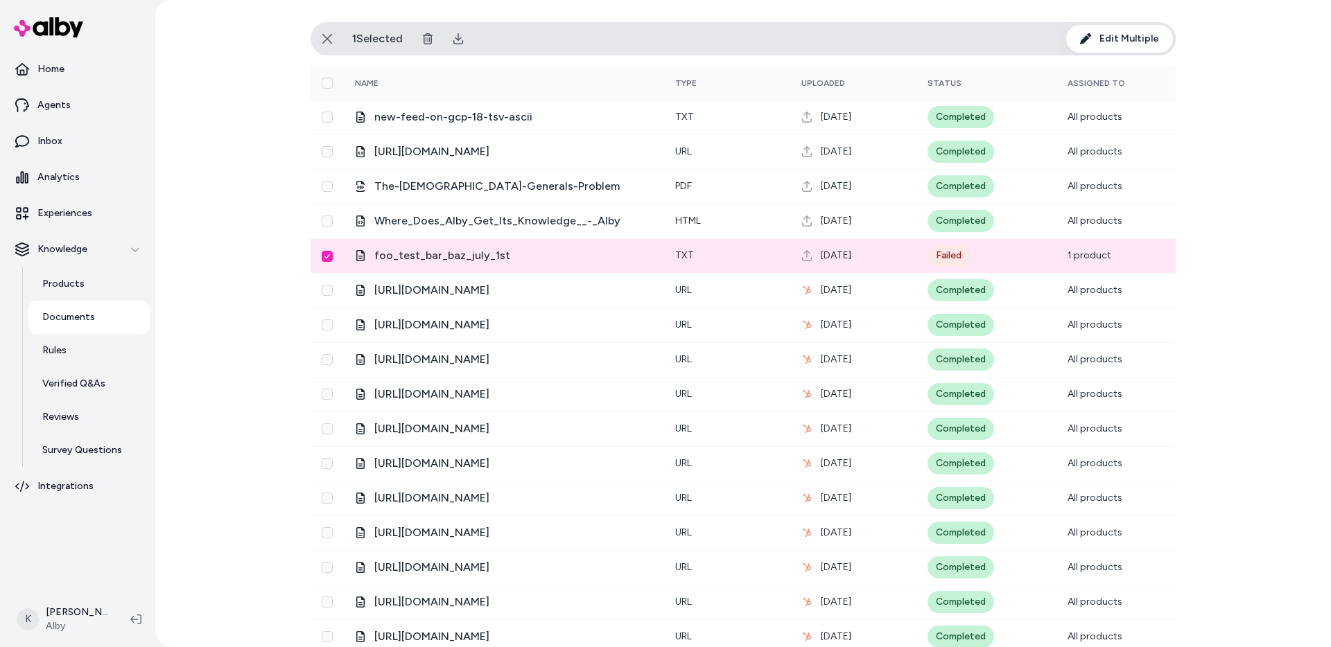
click at [322, 260] on button "Select row" at bounding box center [327, 256] width 11 height 11
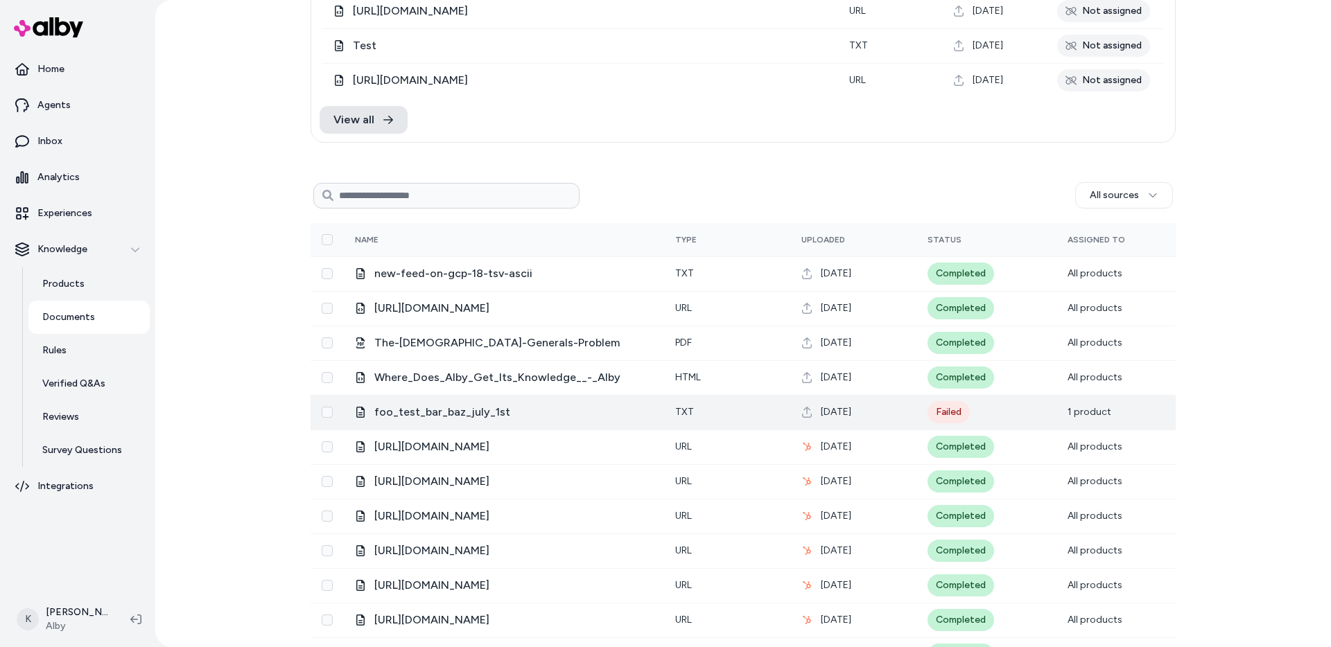
scroll to position [0, 0]
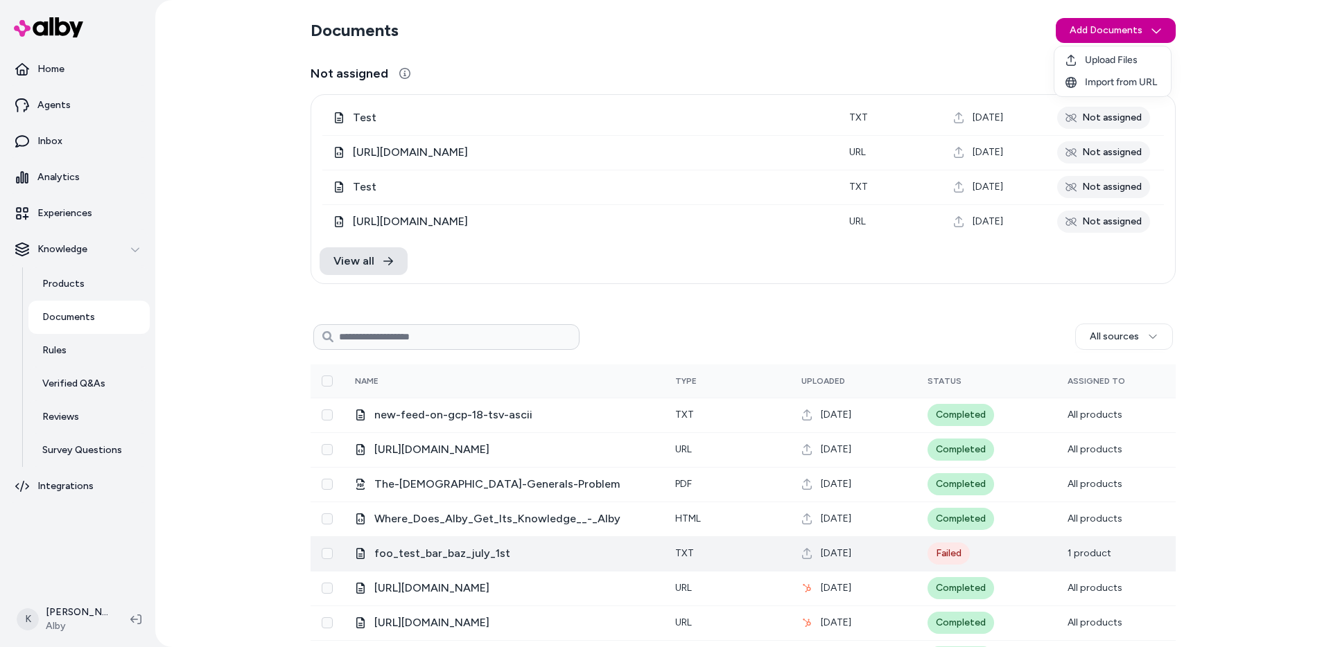
click at [1121, 29] on html "Home Agents Inbox Analytics Experiences Knowledge Products Documents Rules Veri…" at bounding box center [665, 323] width 1331 height 647
click at [1116, 60] on span "Upload Files" at bounding box center [1111, 60] width 53 height 14
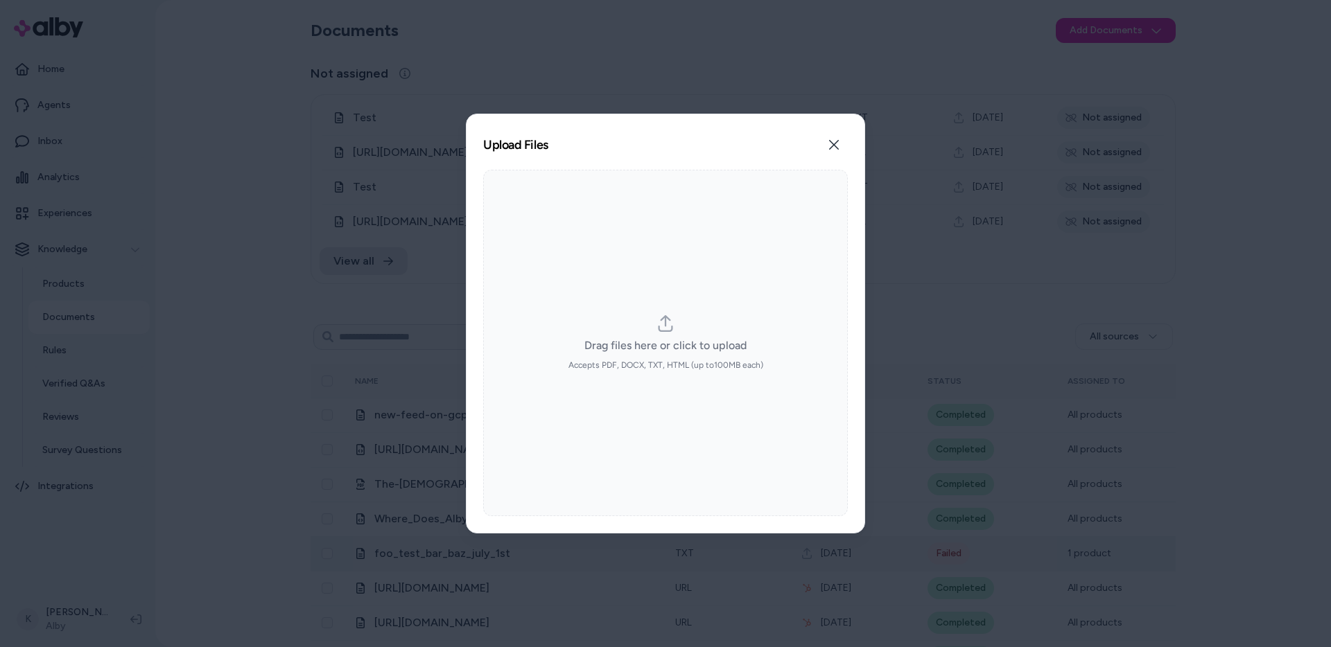
click at [656, 353] on span "Drag files here or click to upload" at bounding box center [665, 345] width 162 height 17
click at [665, 344] on input "Drag files here or click to upload Accepts PDF, DOCX, TXT, HTML (up to 100 MB e…" at bounding box center [665, 343] width 1 height 1
type input "**********"
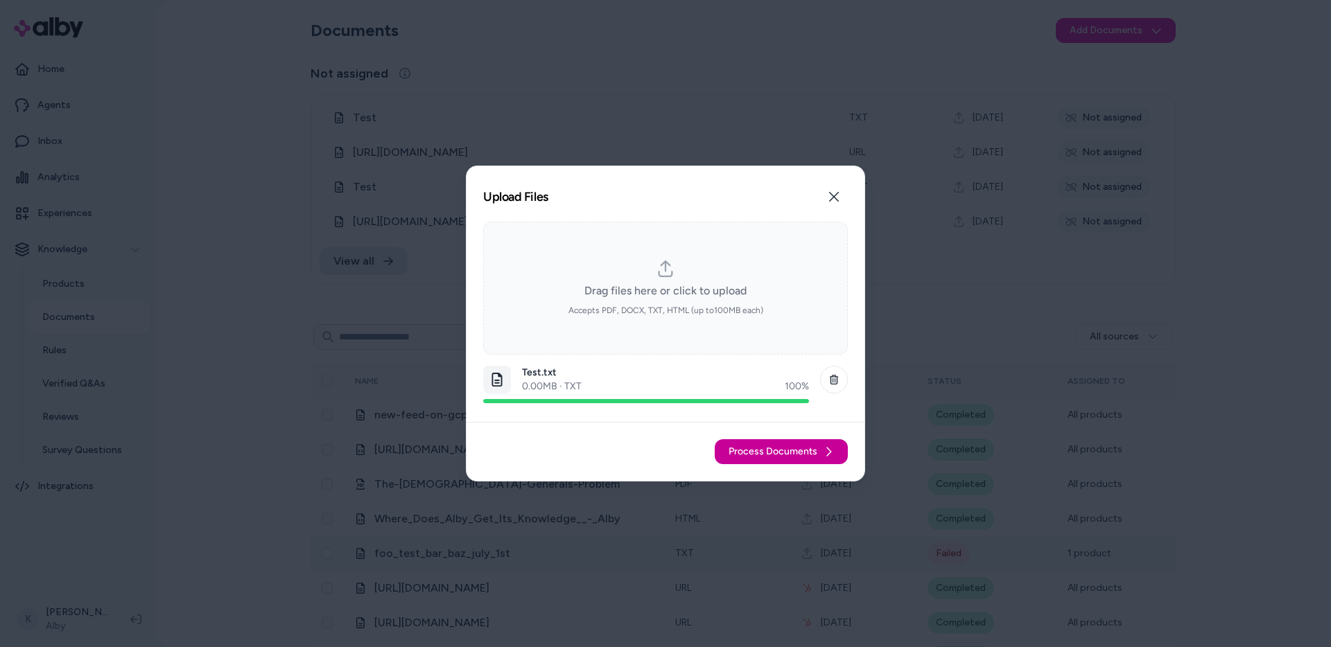
click at [772, 453] on span "Process Documents" at bounding box center [772, 452] width 89 height 14
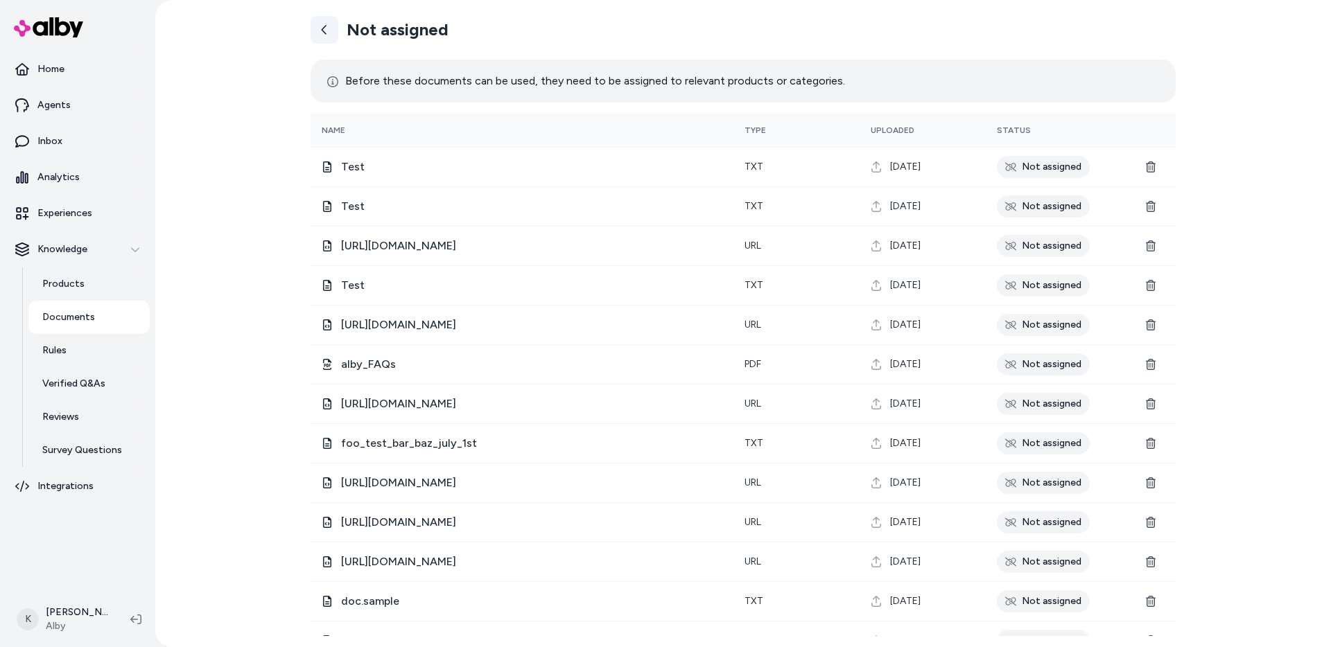
click at [325, 30] on icon at bounding box center [324, 29] width 11 height 11
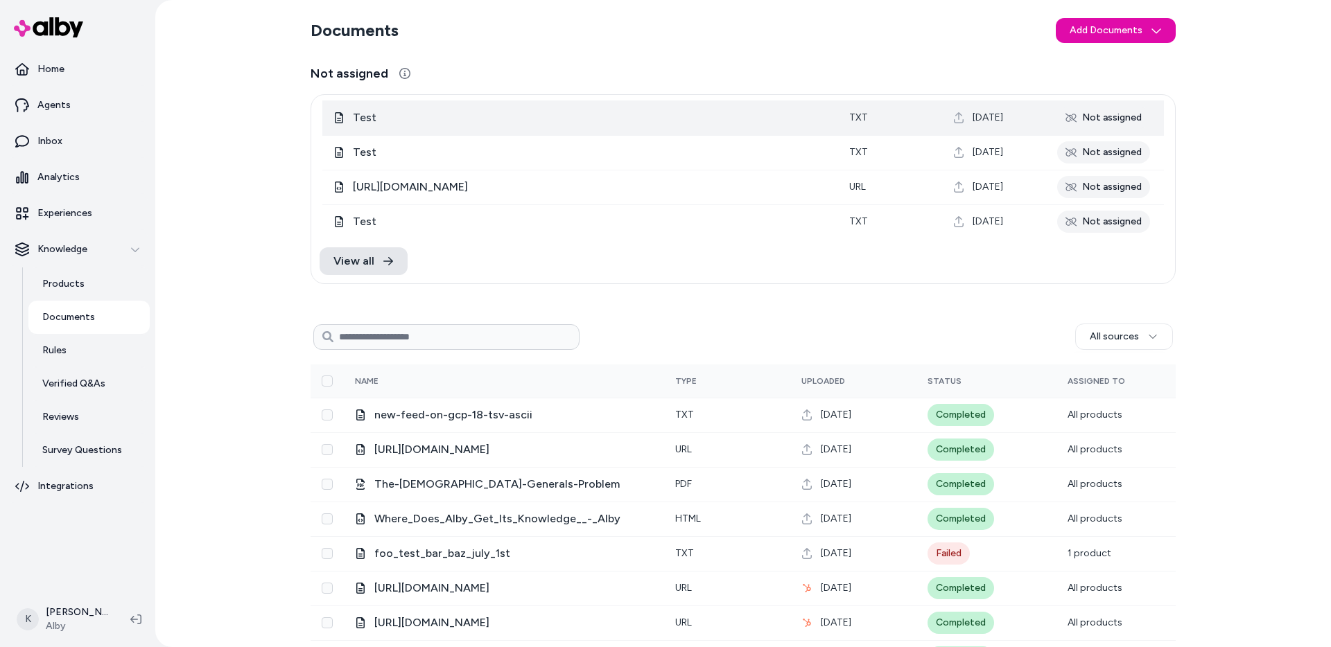
click at [1074, 116] on div "Not assigned" at bounding box center [1103, 118] width 93 height 22
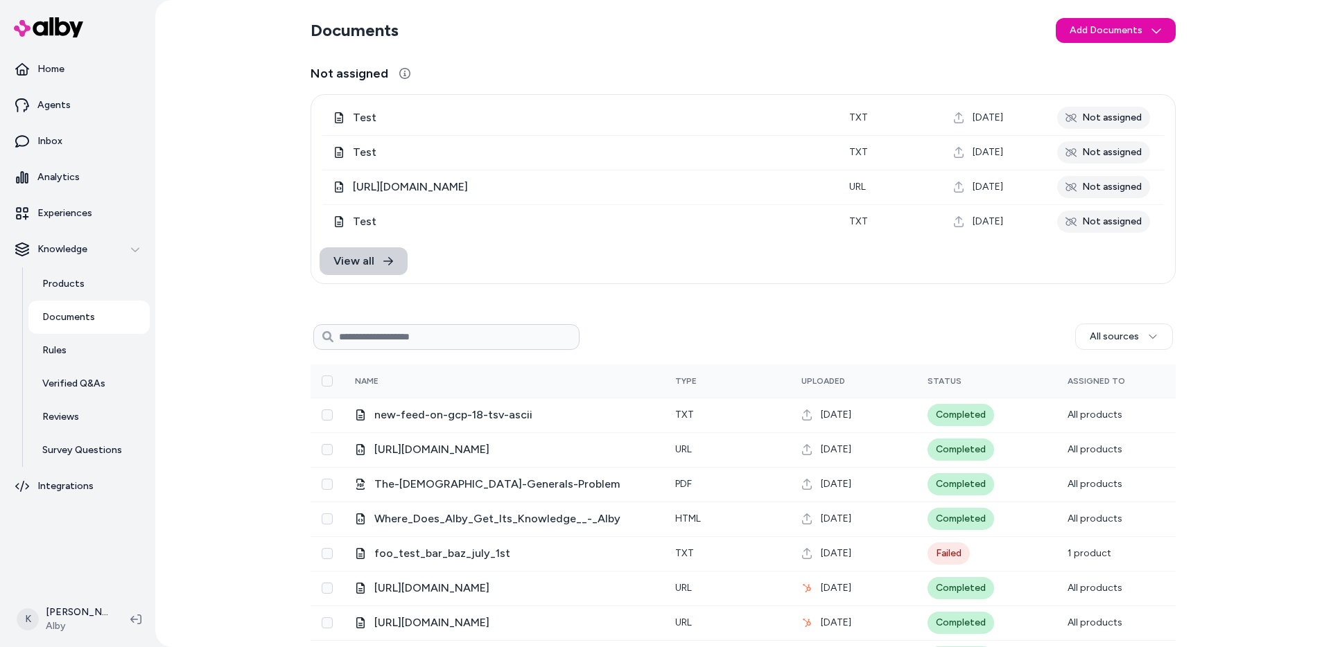
click at [384, 252] on link "View all" at bounding box center [363, 261] width 88 height 28
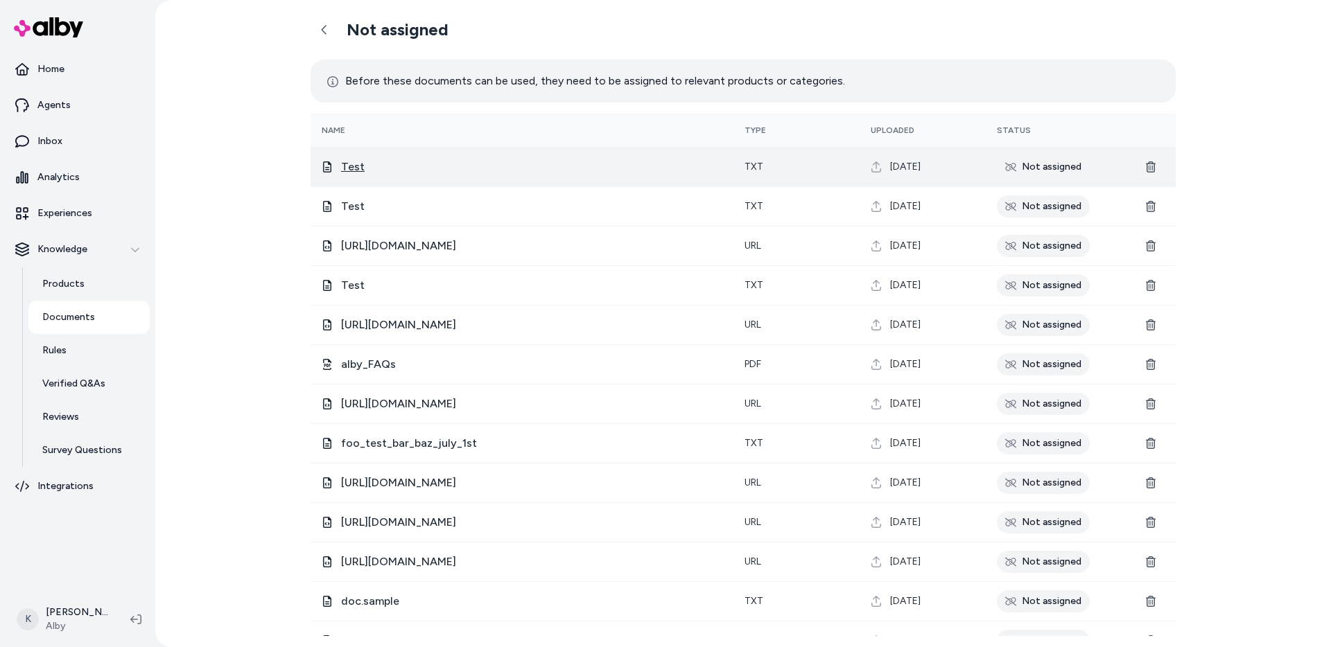
click at [342, 172] on span "Test" at bounding box center [353, 167] width 24 height 17
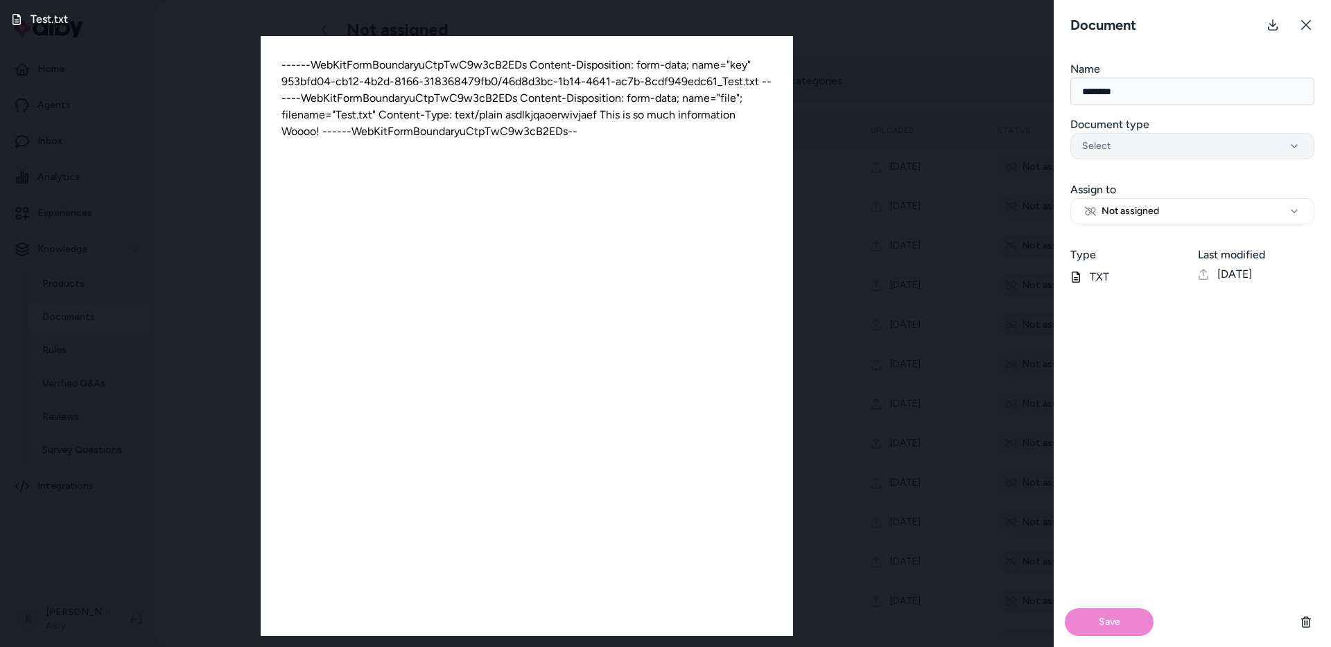
click at [1198, 149] on div "Select" at bounding box center [1192, 146] width 220 height 14
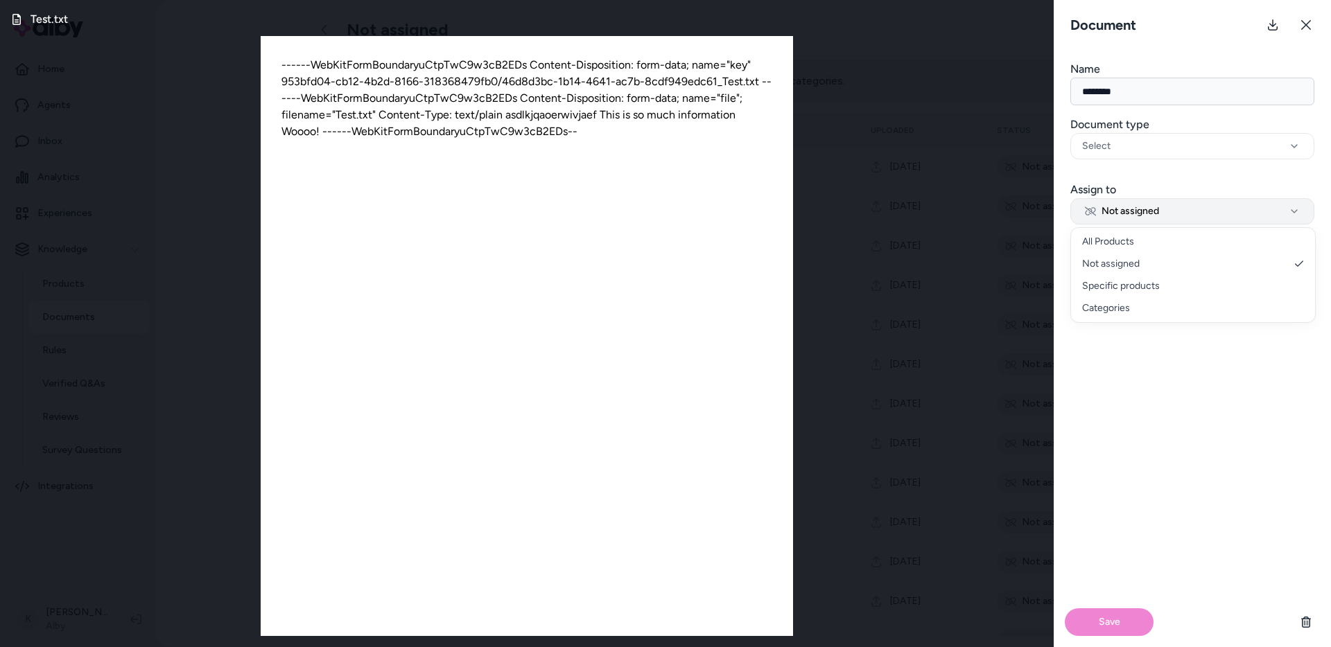
click at [1191, 212] on button "Not assigned" at bounding box center [1192, 211] width 244 height 26
click at [1195, 371] on div "Save" at bounding box center [1191, 472] width 277 height 351
click at [1306, 29] on icon at bounding box center [1305, 24] width 11 height 11
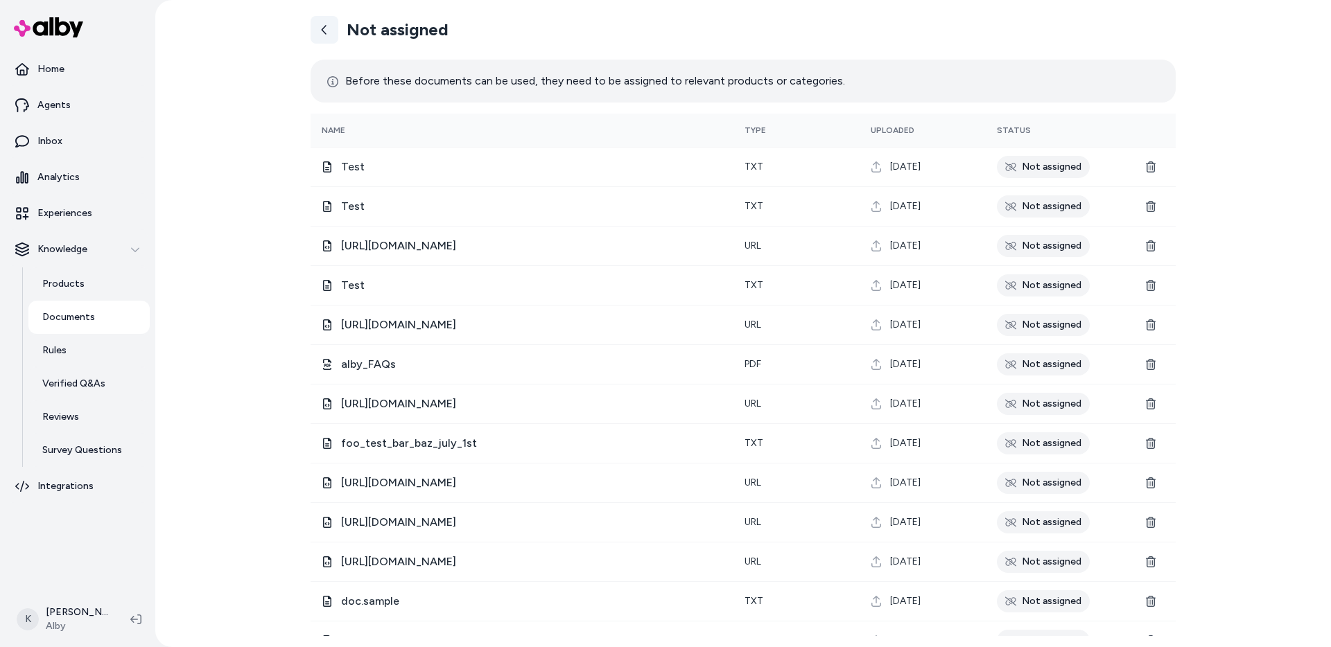
click at [326, 35] on icon at bounding box center [324, 29] width 11 height 11
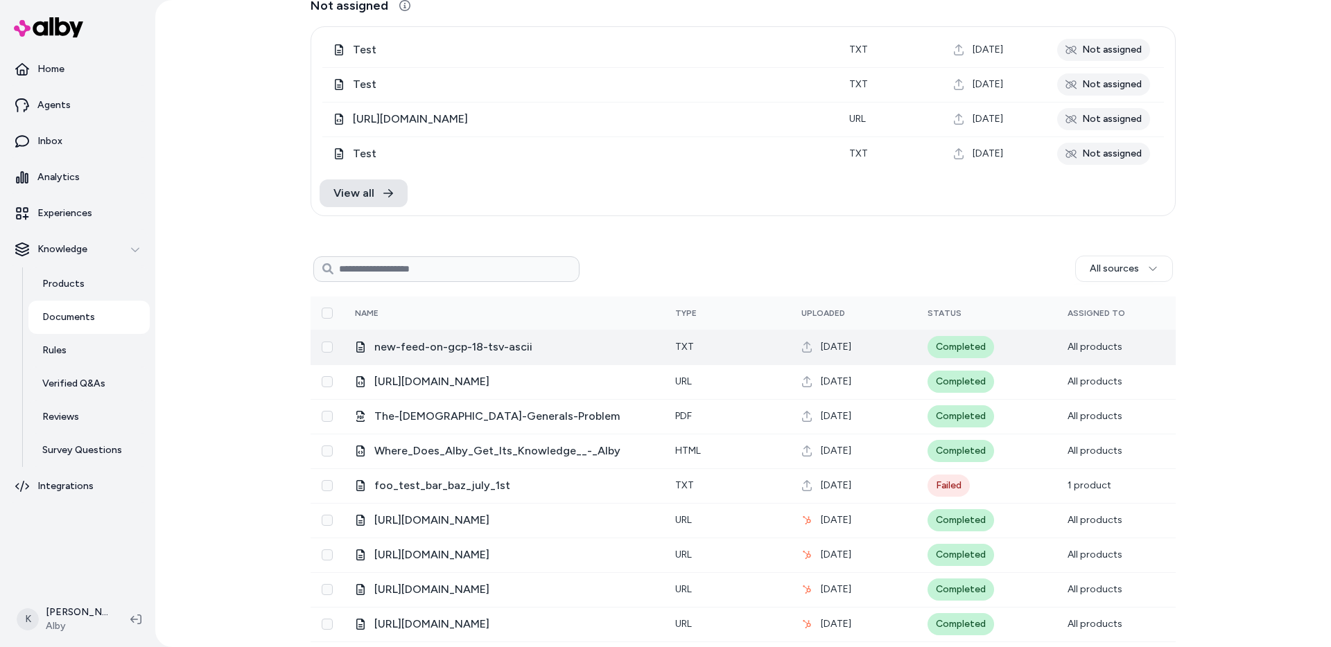
scroll to position [69, 0]
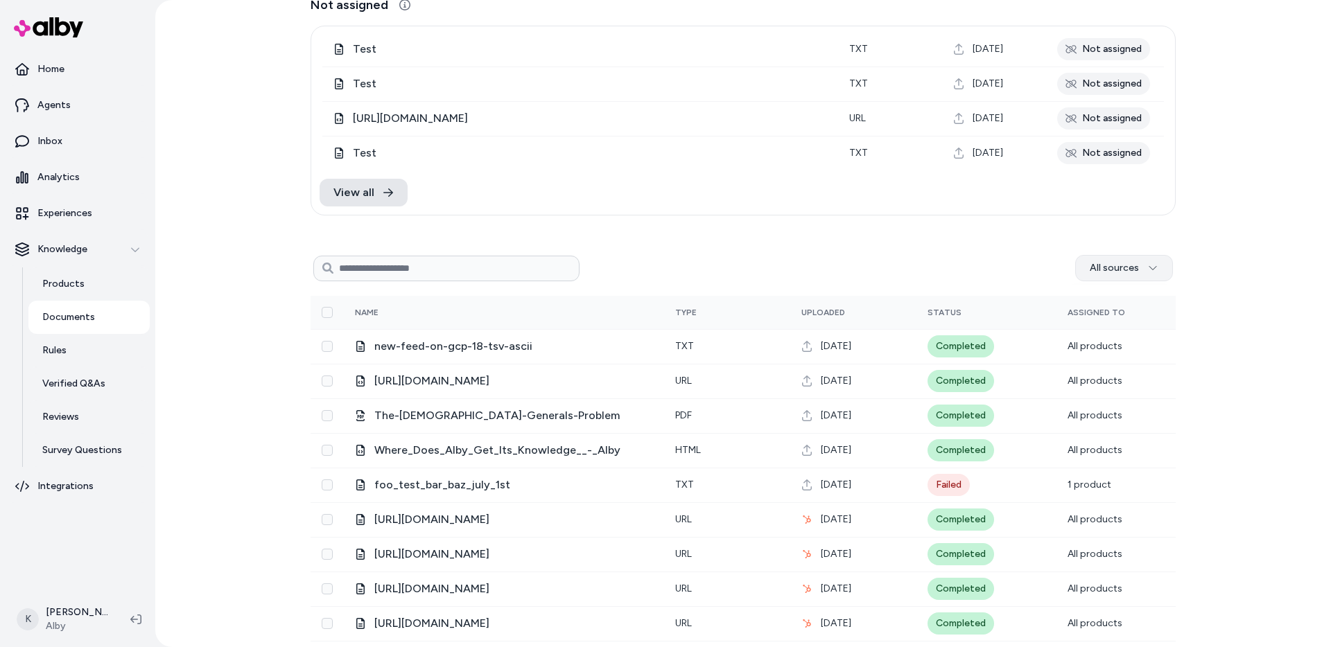
click at [1140, 269] on html "Home Agents Inbox Analytics Experiences Knowledge Products Documents Rules Veri…" at bounding box center [665, 323] width 1331 height 647
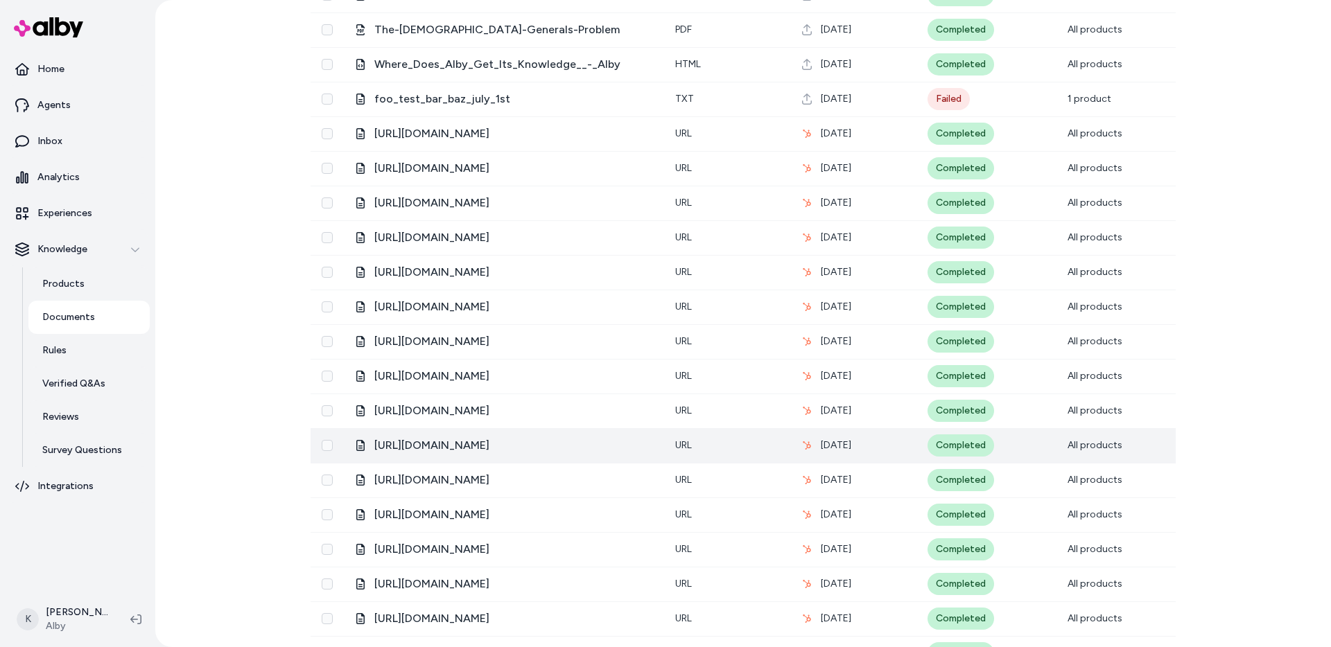
scroll to position [0, 0]
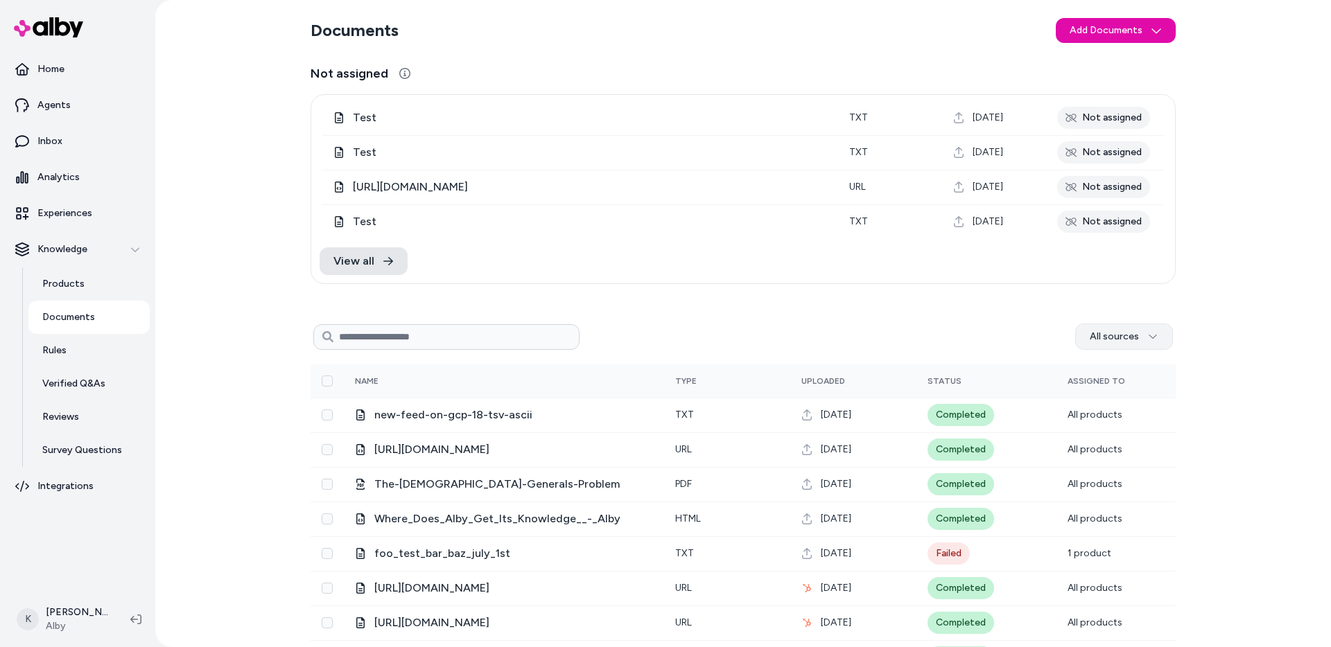
click at [1117, 327] on html "Home Agents Inbox Analytics Experiences Knowledge Products Documents Rules Veri…" at bounding box center [665, 323] width 1331 height 647
click at [1234, 578] on html "Home Agents Inbox Analytics Experiences Knowledge Products Documents Rules Veri…" at bounding box center [665, 323] width 1331 height 647
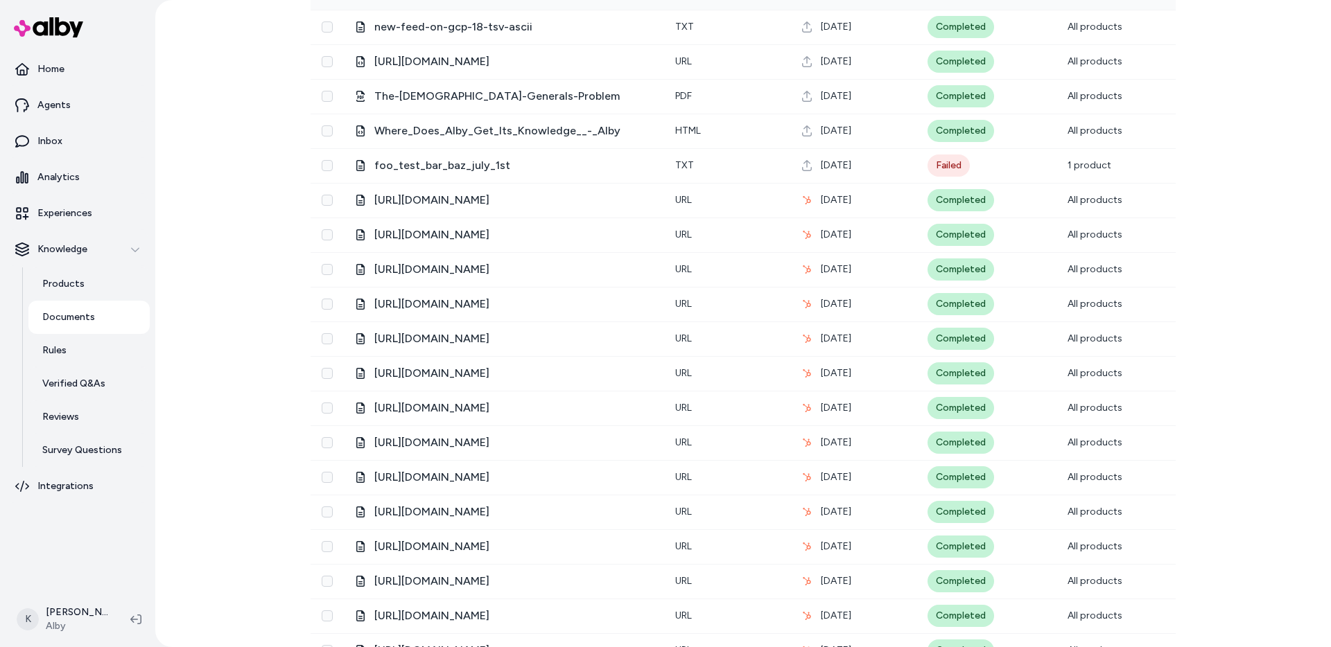
scroll to position [353, 0]
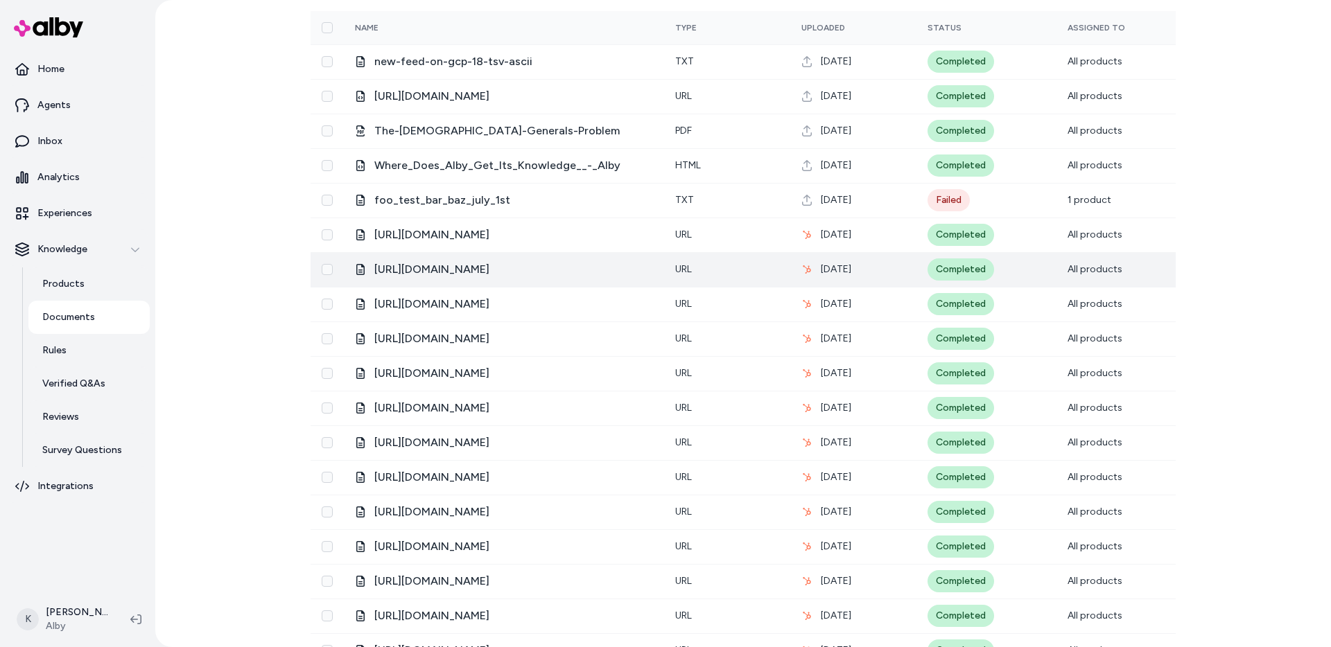
click at [355, 270] on div "[URL][DOMAIN_NAME]" at bounding box center [504, 269] width 298 height 17
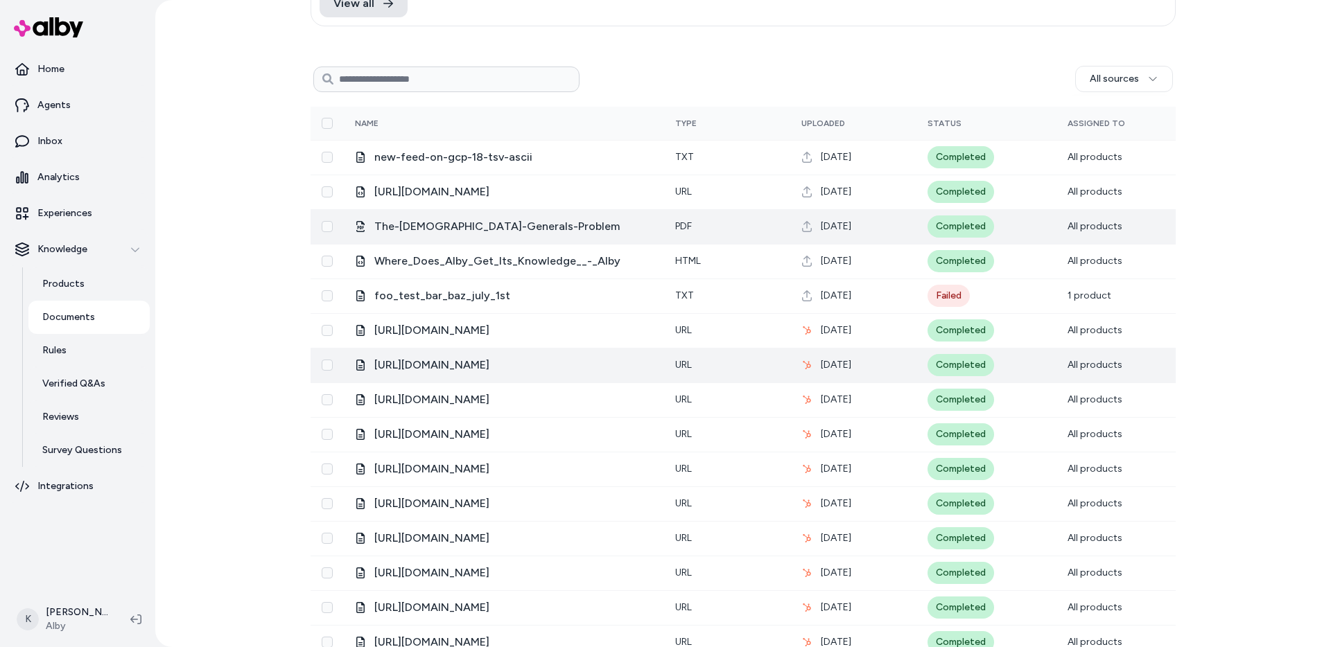
scroll to position [0, 0]
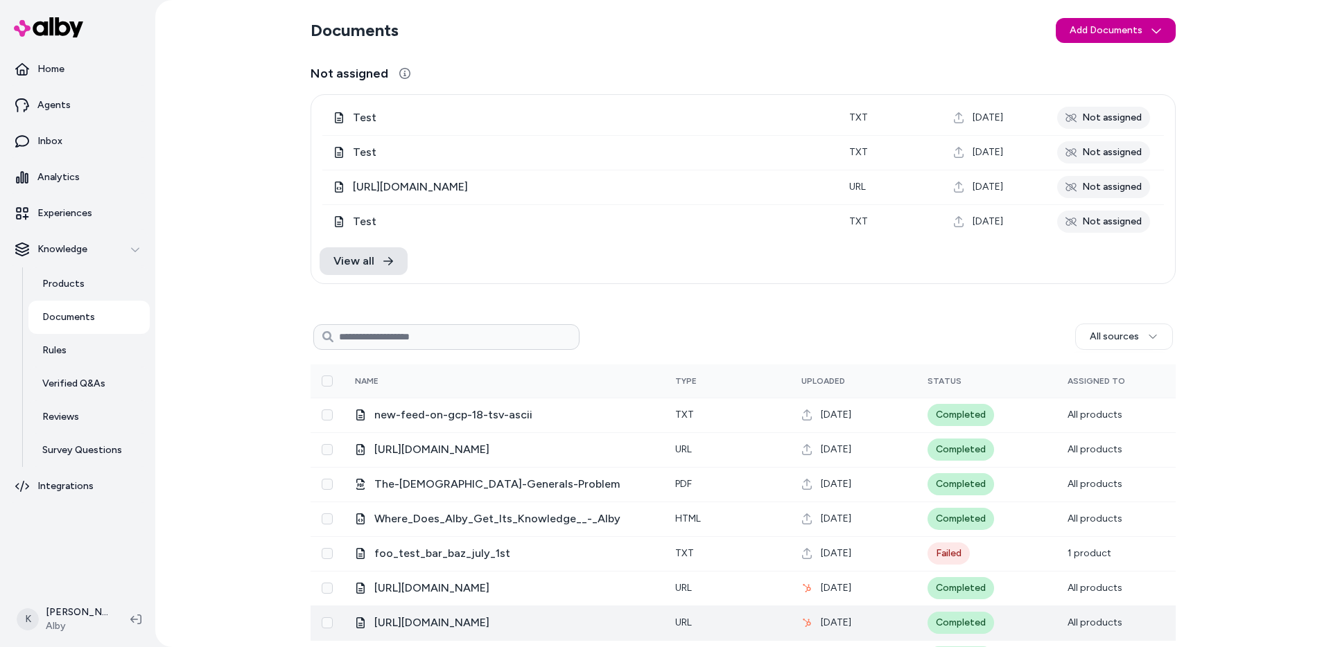
click at [1088, 35] on html "Home Agents Inbox Analytics Experiences Knowledge Products Documents Rules Veri…" at bounding box center [665, 323] width 1331 height 647
click at [1015, 62] on html "Home Agents Inbox Analytics Experiences Knowledge Products Documents Rules Veri…" at bounding box center [665, 323] width 1331 height 647
click at [1098, 42] on html "Home Agents Inbox Analytics Experiences Knowledge Products Documents Rules Veri…" at bounding box center [665, 323] width 1331 height 647
click at [1095, 64] on span "Upload Files" at bounding box center [1111, 60] width 53 height 14
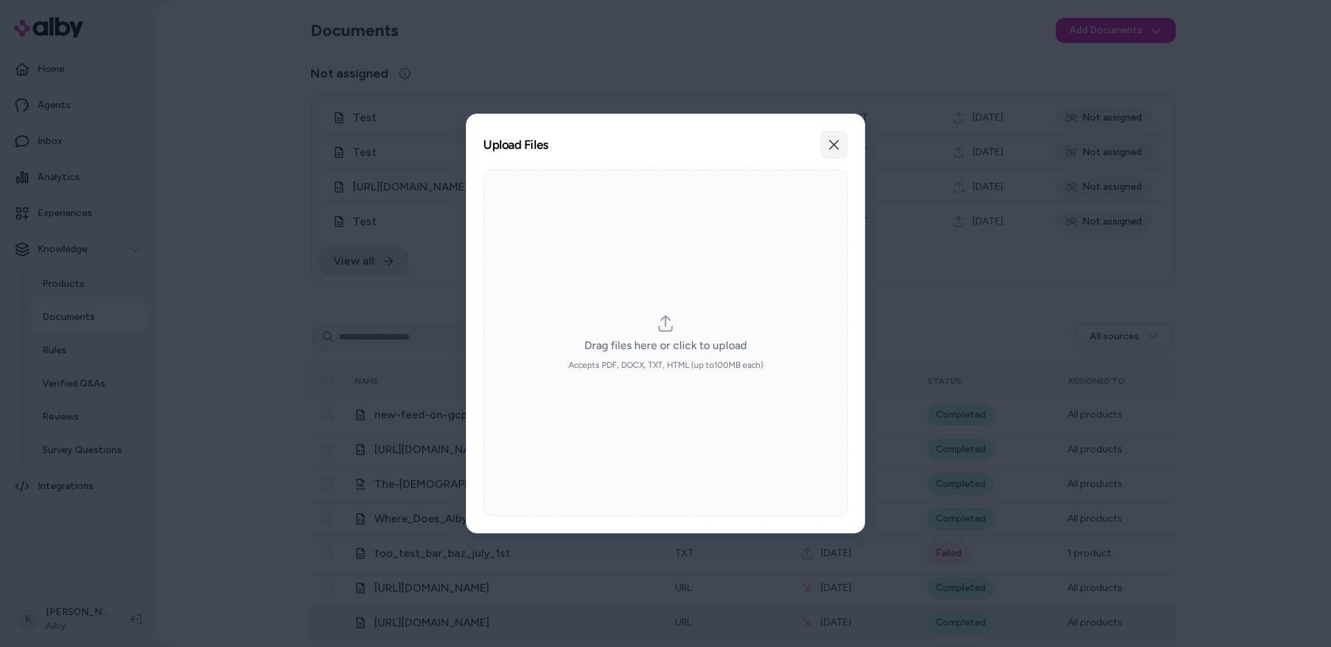
click at [834, 147] on icon "button" at bounding box center [833, 144] width 11 height 11
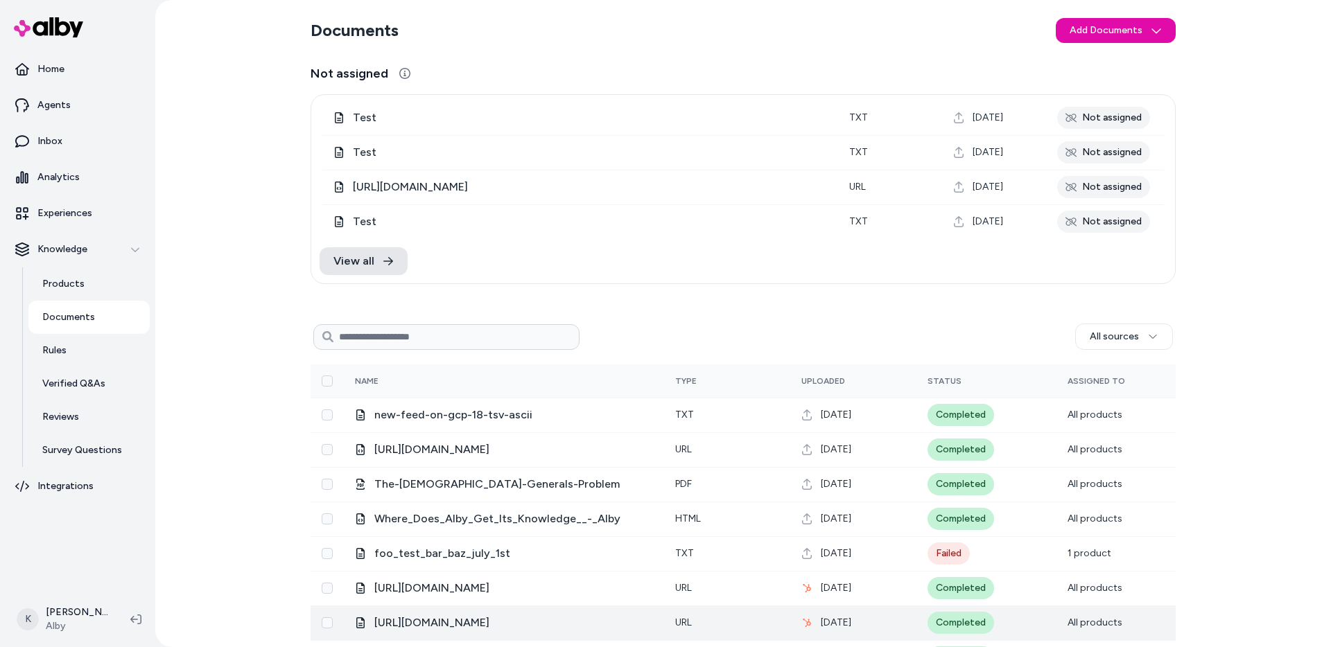
click at [1106, 43] on section "Documents Add Documents" at bounding box center [742, 30] width 865 height 39
click at [1111, 39] on html "Home Agents Inbox Analytics Experiences Knowledge Products Documents Rules Veri…" at bounding box center [665, 323] width 1331 height 647
click at [1111, 72] on div "Import from URL" at bounding box center [1112, 82] width 116 height 22
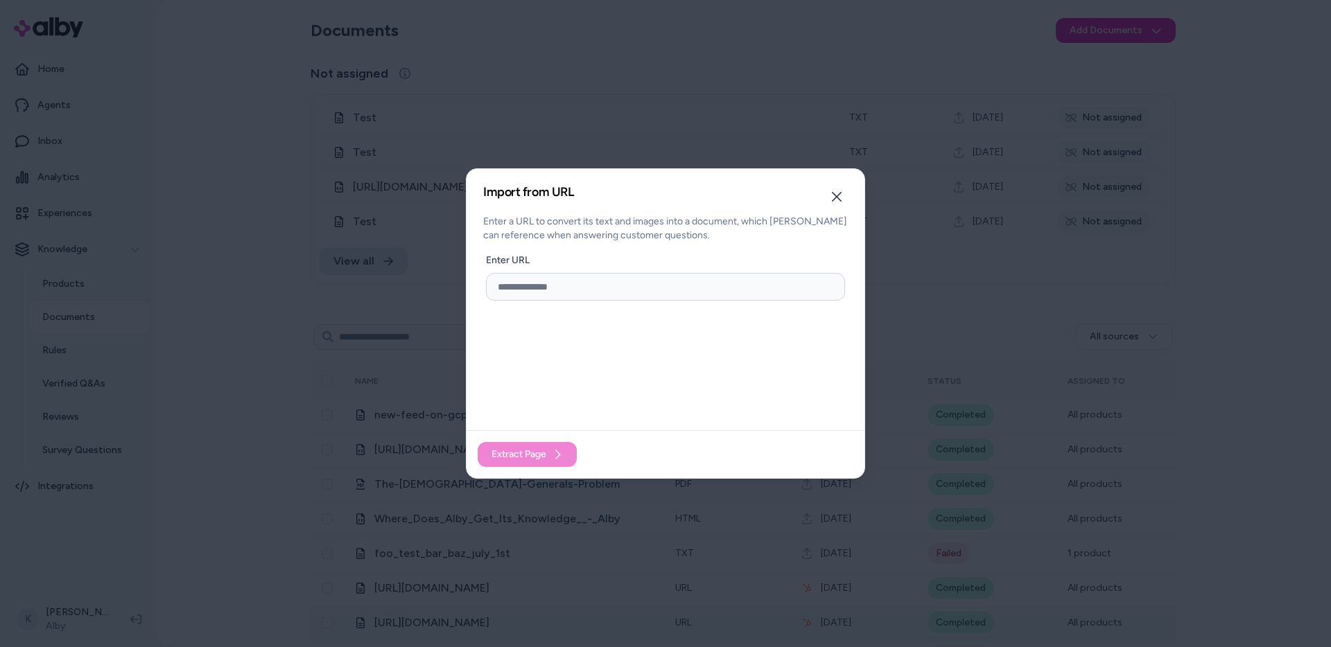
click at [755, 291] on input "url" at bounding box center [665, 287] width 359 height 28
click at [839, 203] on button "Close" at bounding box center [837, 197] width 28 height 28
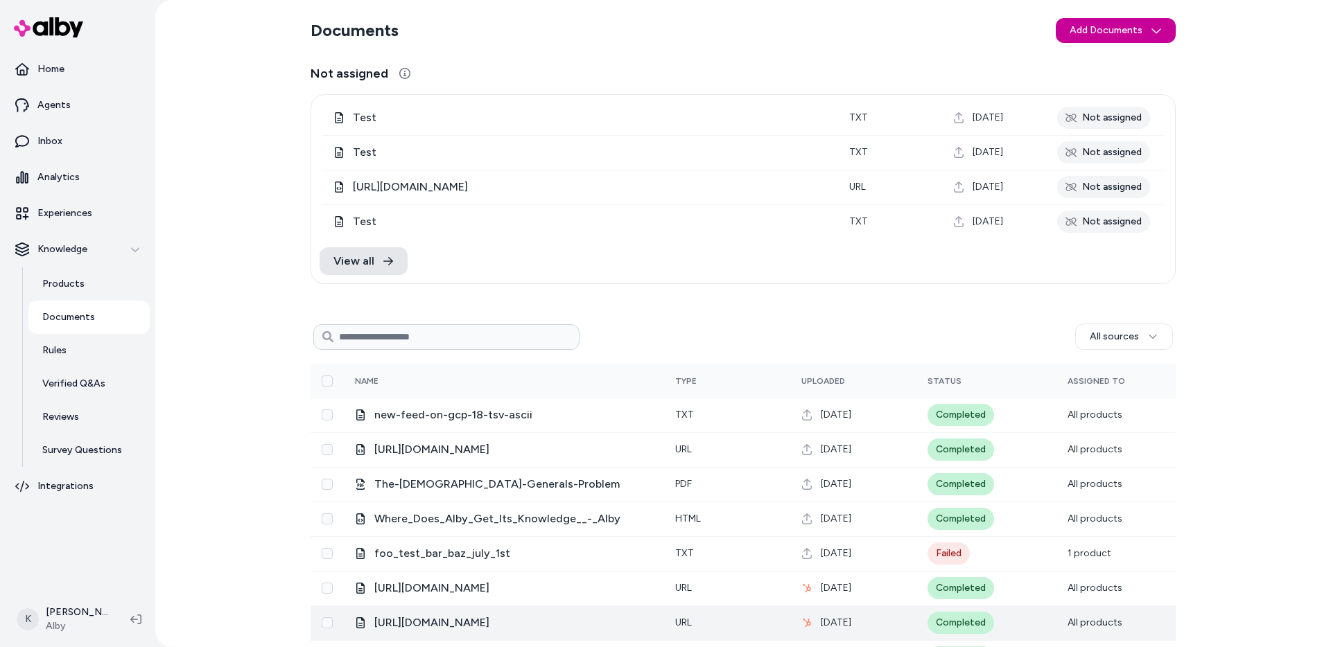
click at [1062, 24] on html "Home Agents Inbox Analytics Experiences Knowledge Products Documents Rules Veri…" at bounding box center [665, 323] width 1331 height 647
click at [1097, 57] on span "Upload Files" at bounding box center [1111, 60] width 53 height 14
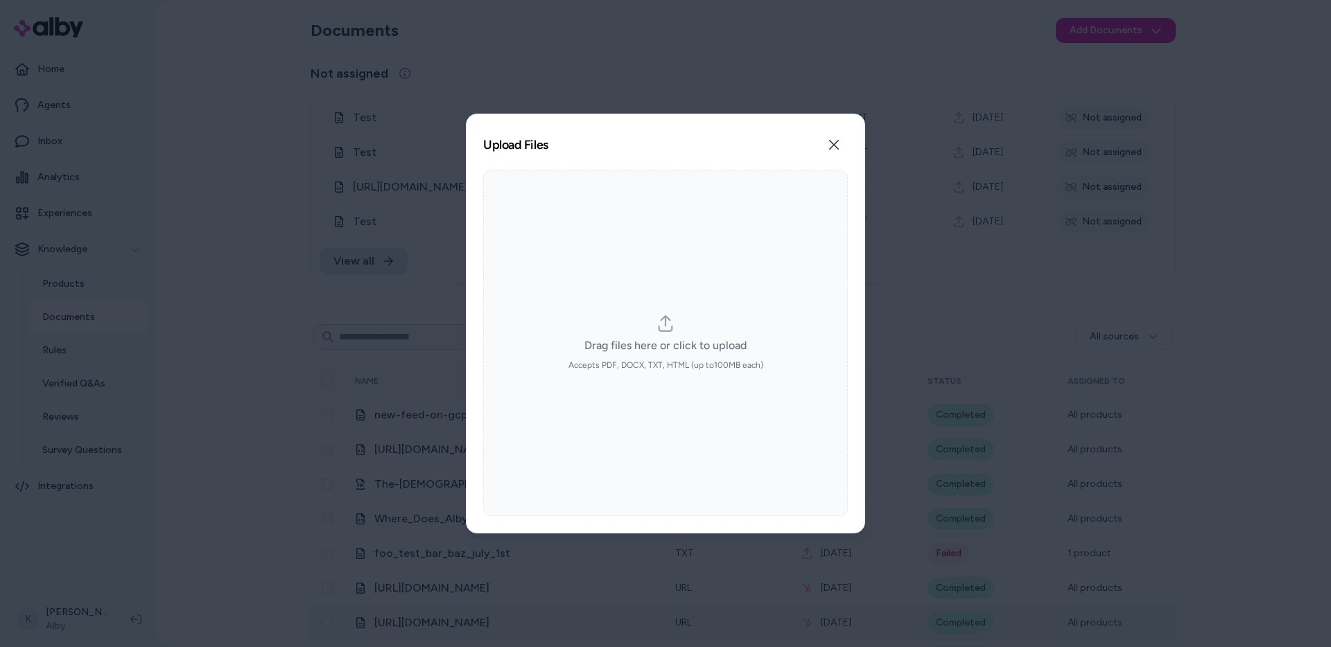
click at [662, 328] on icon "dropzone" at bounding box center [665, 323] width 17 height 17
click at [665, 343] on input "Drag files here or click to upload Accepts PDF, DOCX, TXT, HTML (up to 100 MB e…" at bounding box center [665, 343] width 1 height 1
click at [836, 151] on button "Close" at bounding box center [834, 145] width 28 height 28
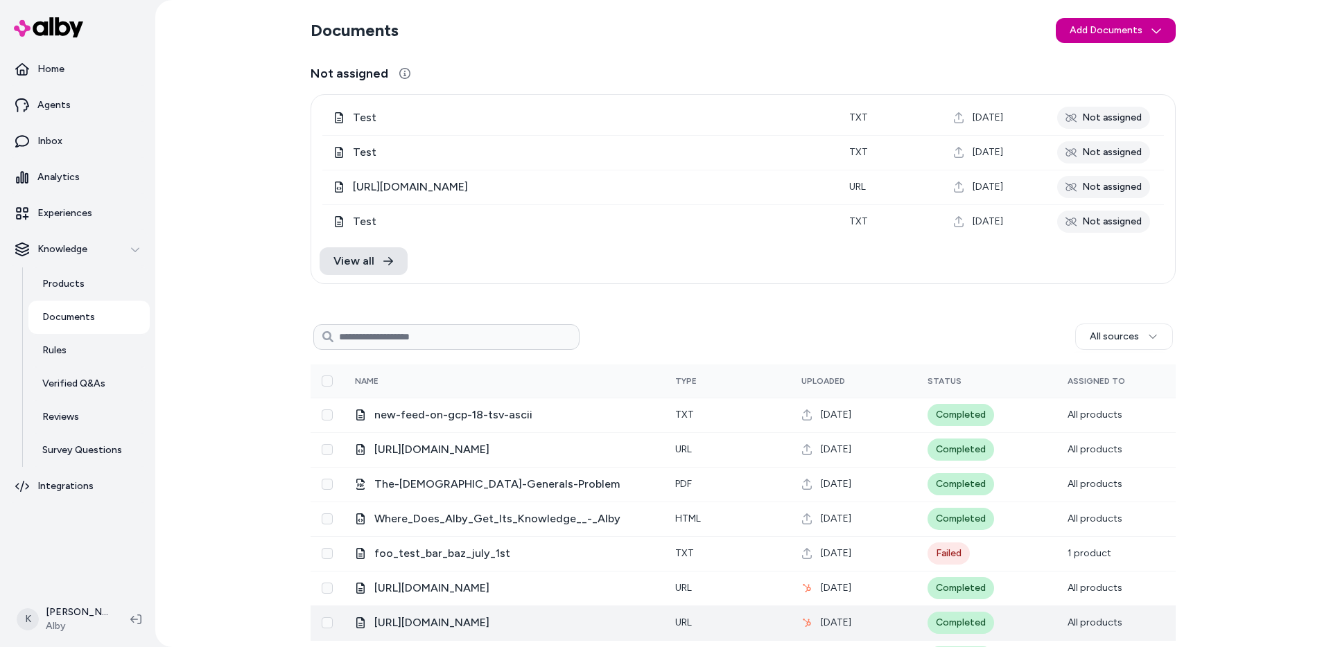
click at [1154, 37] on html "Home Agents Inbox Analytics Experiences Knowledge Products Documents Rules Veri…" at bounding box center [665, 323] width 1331 height 647
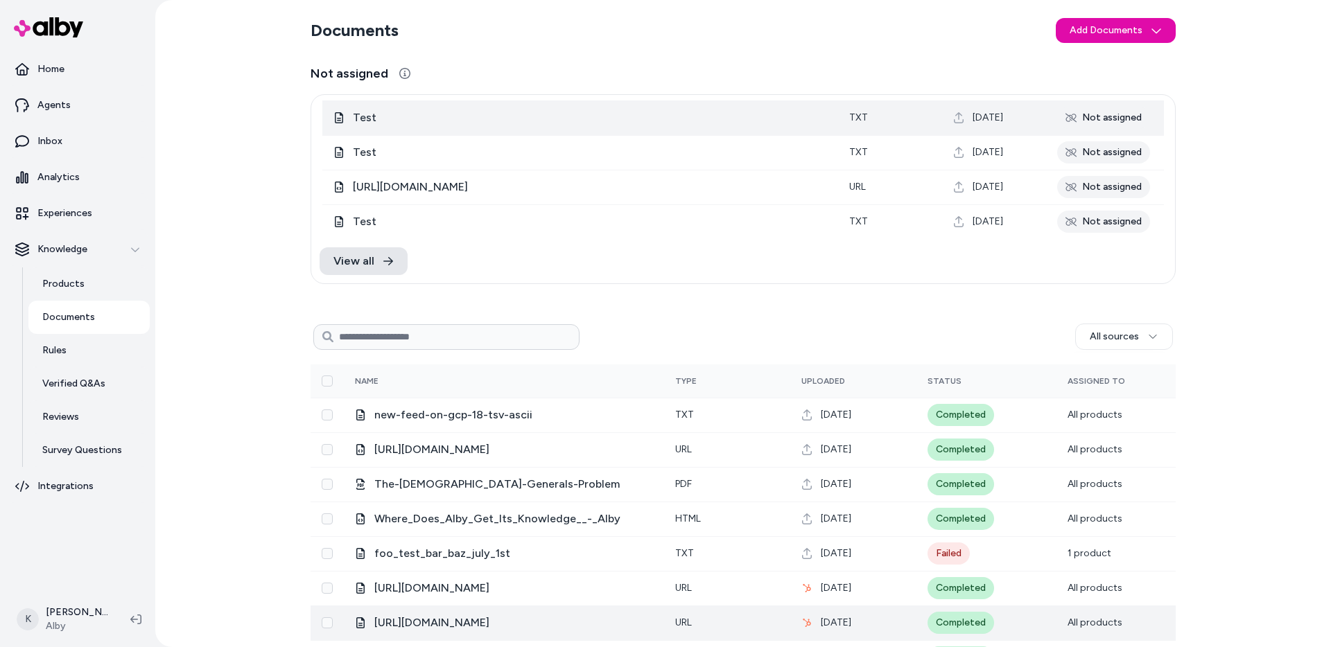
click at [694, 125] on div "Test" at bounding box center [579, 117] width 493 height 17
click at [371, 122] on div "Test" at bounding box center [579, 117] width 493 height 17
click at [358, 121] on span "Test" at bounding box center [365, 117] width 24 height 17
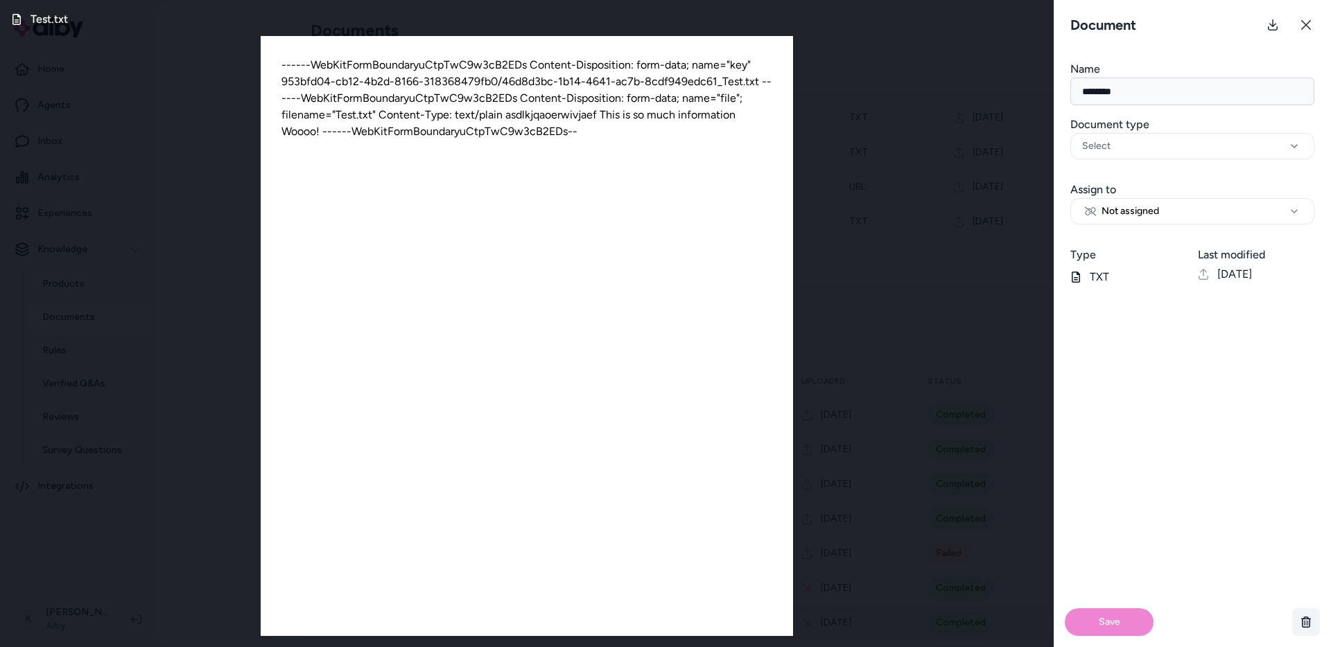
click at [1306, 627] on icon "button" at bounding box center [1306, 622] width 10 height 11
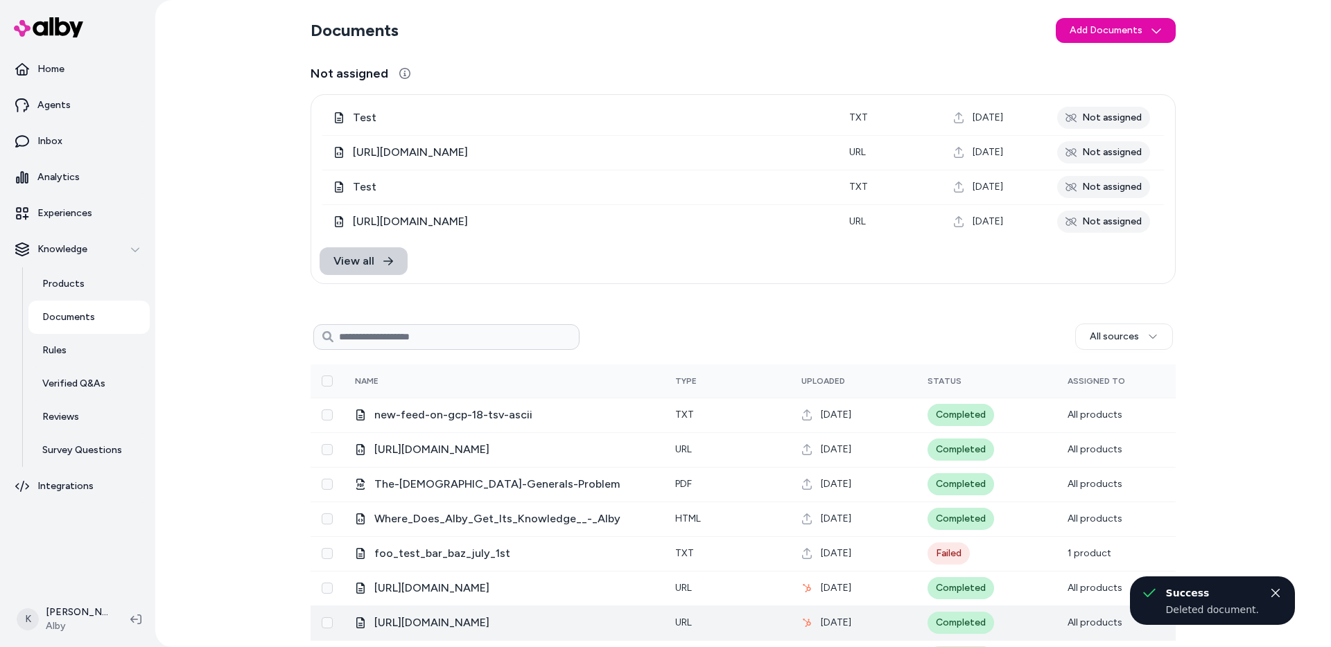
click at [389, 259] on link "View all" at bounding box center [363, 261] width 88 height 28
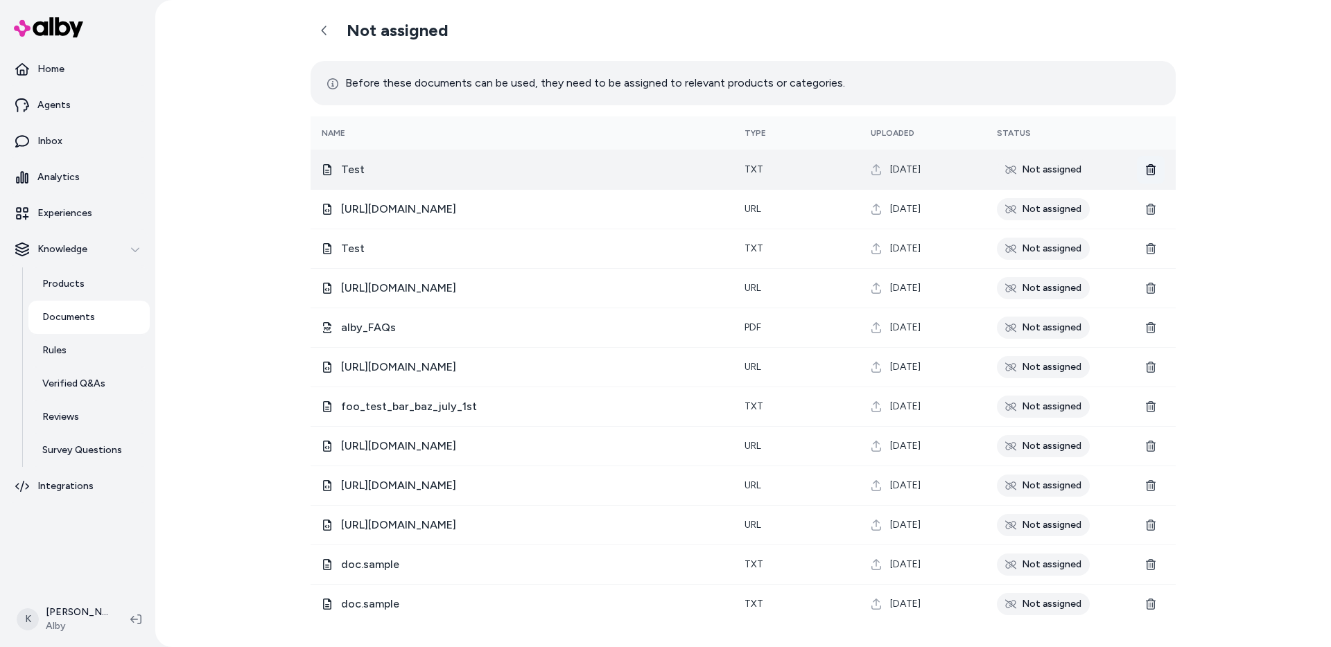
click at [1153, 168] on icon at bounding box center [1151, 169] width 10 height 11
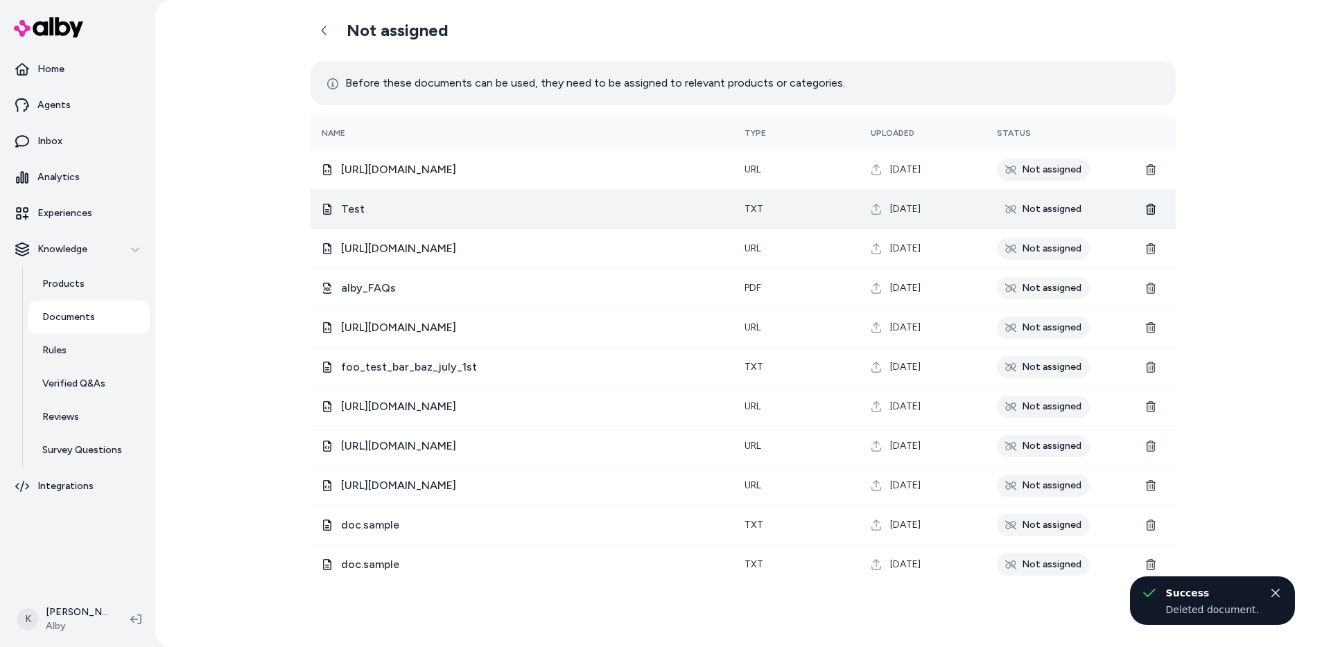
click at [1153, 212] on icon at bounding box center [1150, 209] width 11 height 11
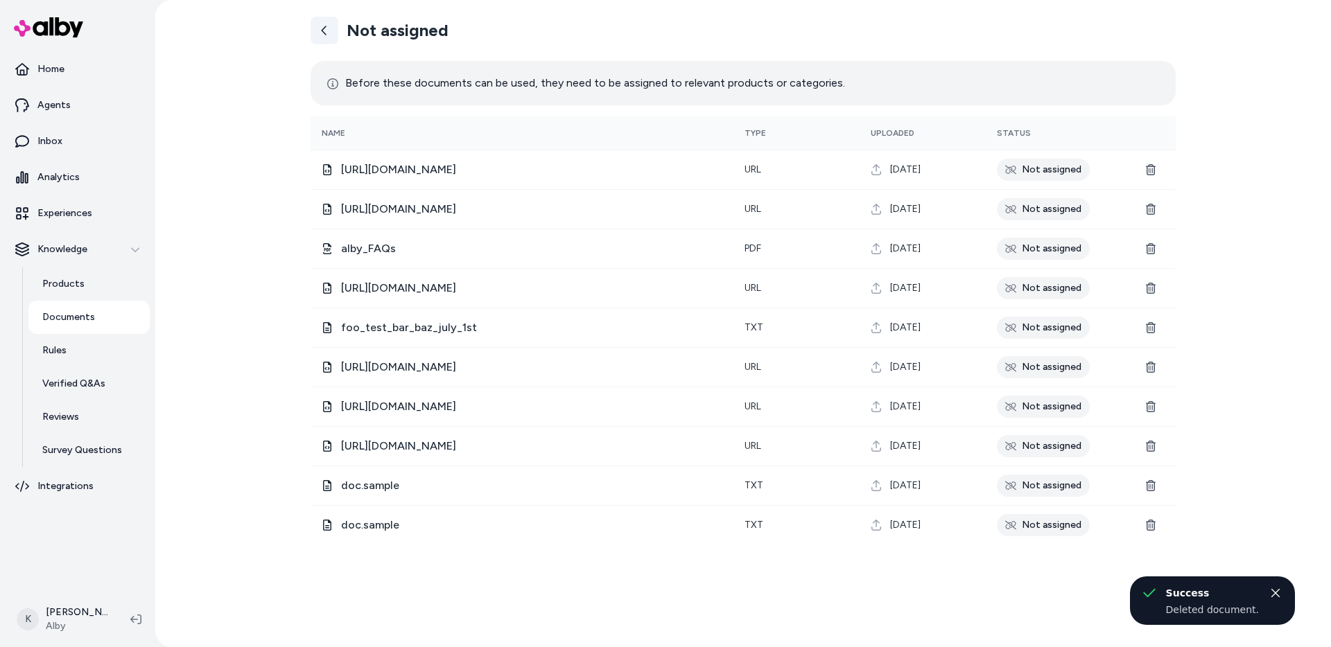
click at [322, 42] on link at bounding box center [324, 31] width 28 height 28
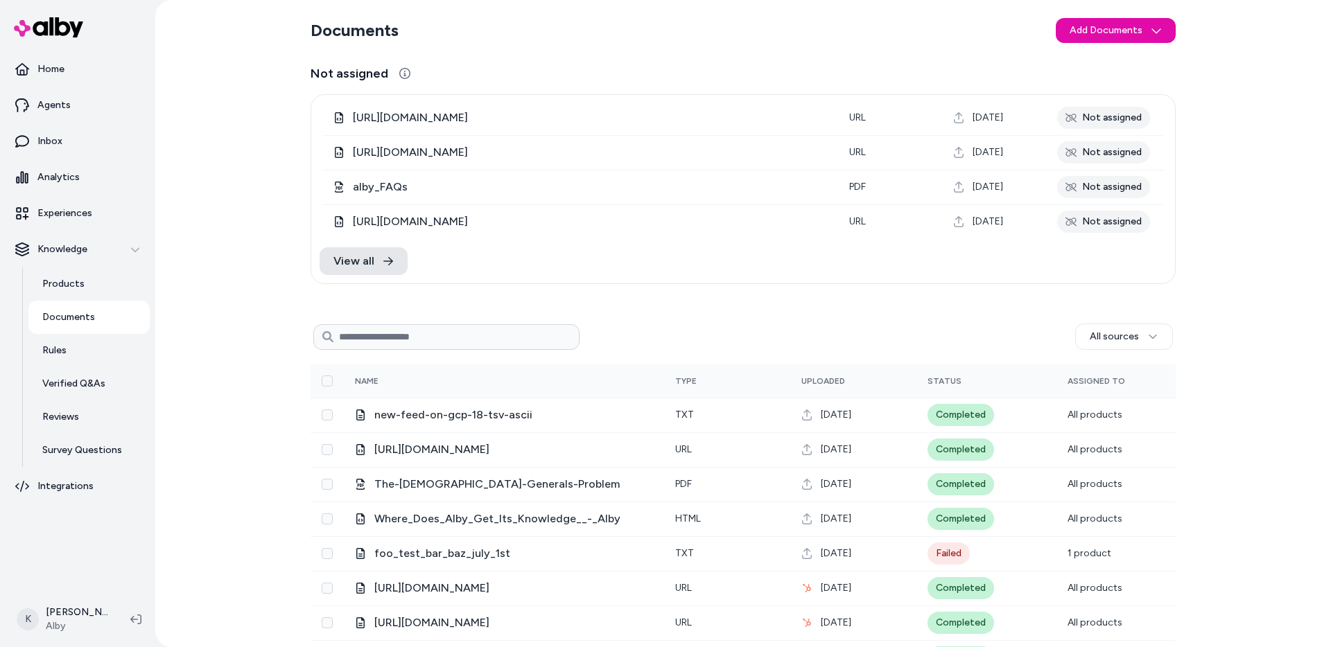
click at [519, 335] on input at bounding box center [446, 337] width 266 height 26
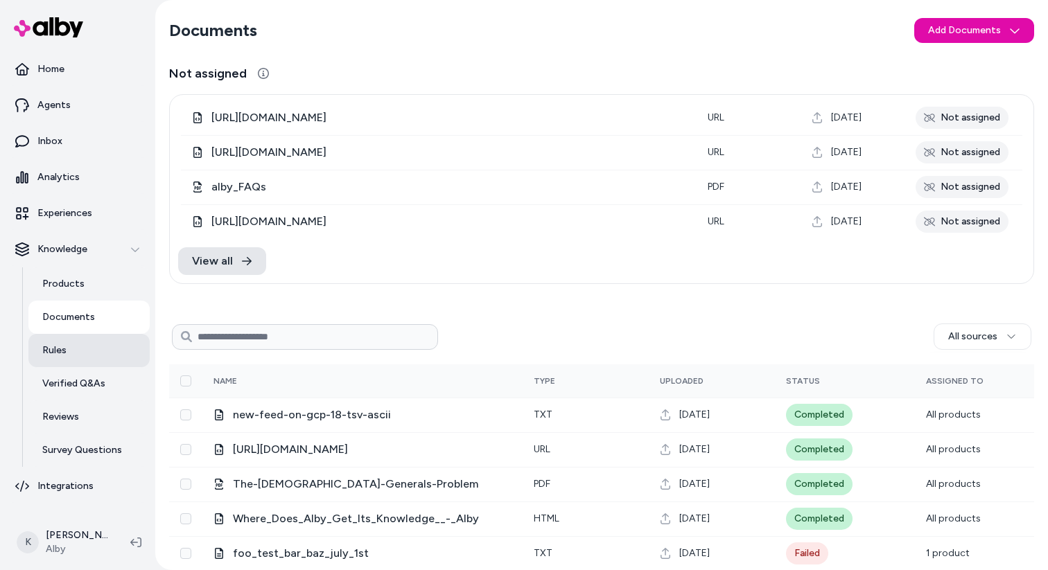
click at [70, 356] on link "Rules" at bounding box center [88, 350] width 121 height 33
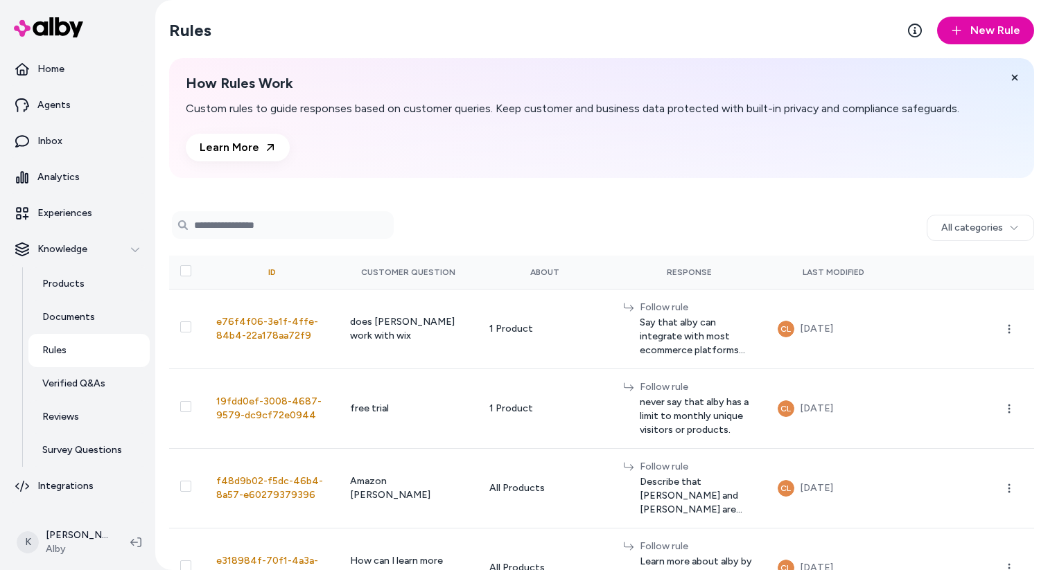
click at [300, 224] on input "Search Products" at bounding box center [283, 225] width 222 height 28
click at [556, 227] on form "Search Products" at bounding box center [601, 225] width 865 height 28
click at [1003, 242] on div "0 selected" at bounding box center [601, 227] width 865 height 33
click at [1006, 236] on html "Home Agents Inbox Analytics Experiences Knowledge Products Documents Rules Veri…" at bounding box center [524, 285] width 1048 height 570
click at [834, 211] on html "Home Agents Inbox Analytics Experiences Knowledge Products Documents Rules Veri…" at bounding box center [524, 285] width 1048 height 570
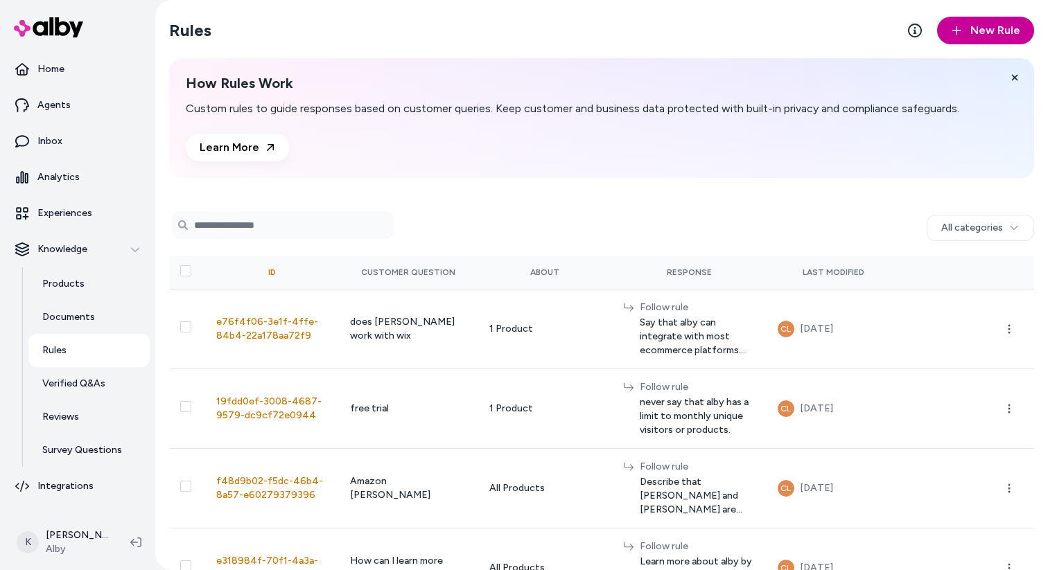
click at [988, 18] on button "New Rule" at bounding box center [985, 31] width 97 height 28
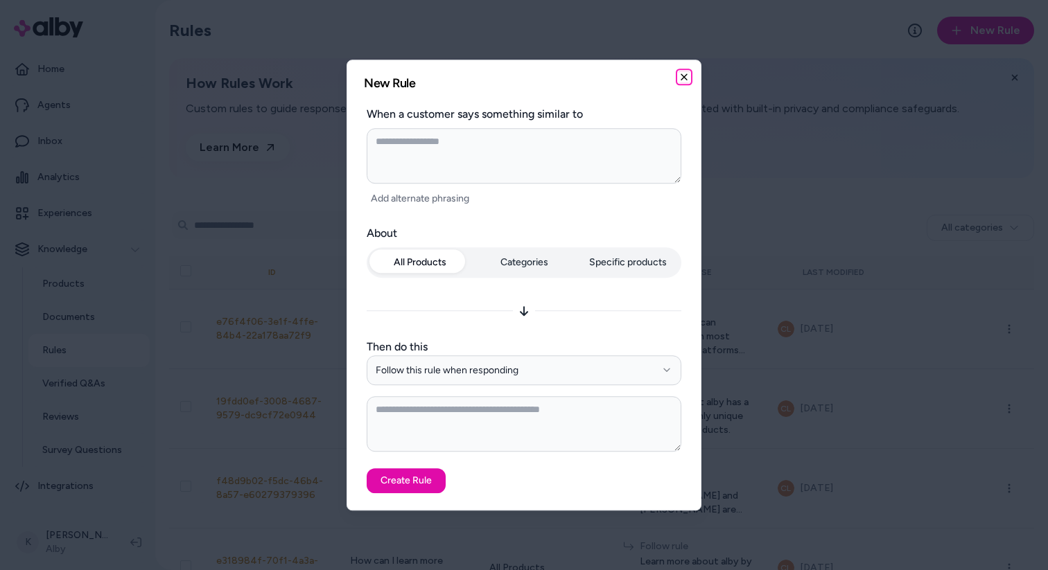
click at [686, 76] on icon "button" at bounding box center [683, 76] width 11 height 11
type textarea "*"
